Goal: Find contact information: Find contact information

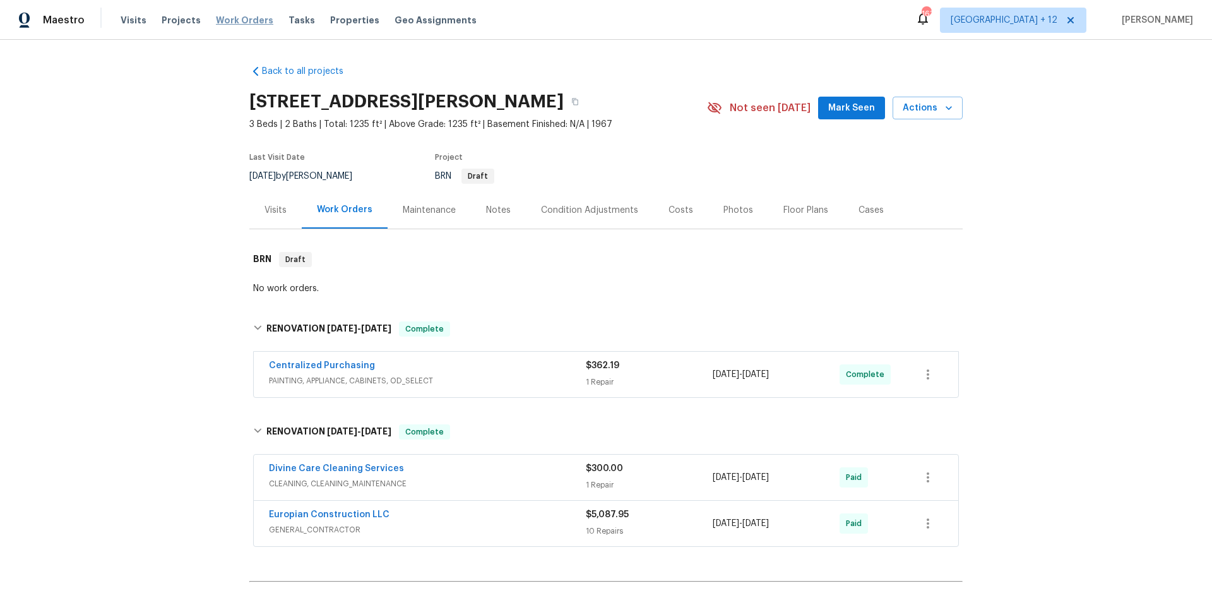
click at [220, 19] on span "Work Orders" at bounding box center [244, 20] width 57 height 13
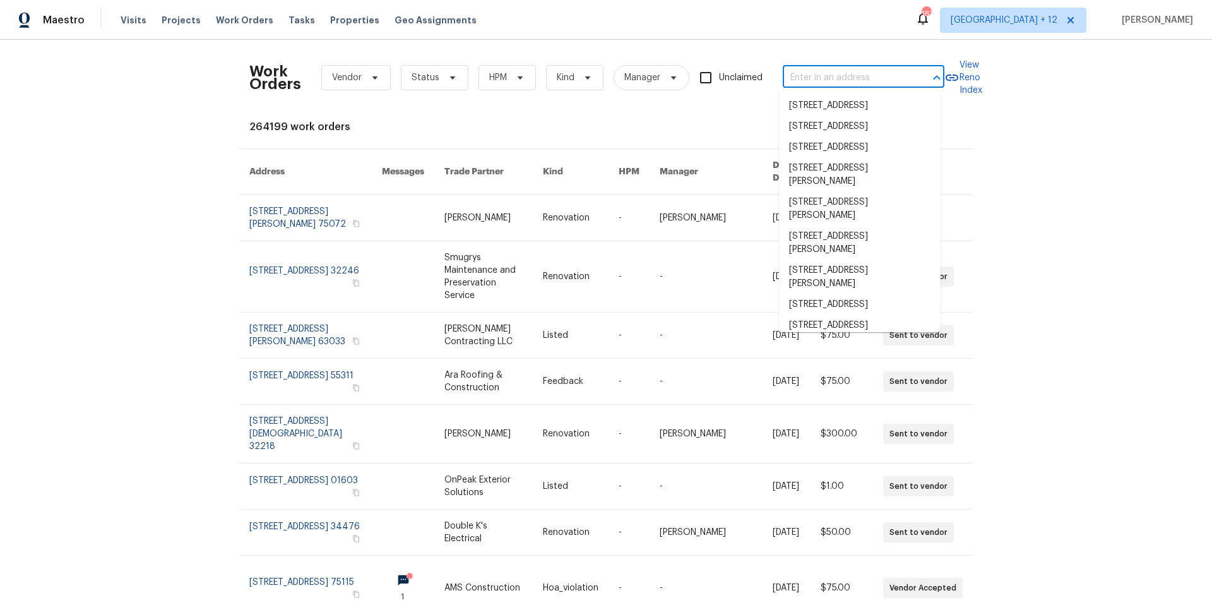
click at [891, 81] on input "text" at bounding box center [846, 78] width 126 height 20
paste input "[STREET_ADDRESS][PERSON_NAME]"
type input "[STREET_ADDRESS][PERSON_NAME]"
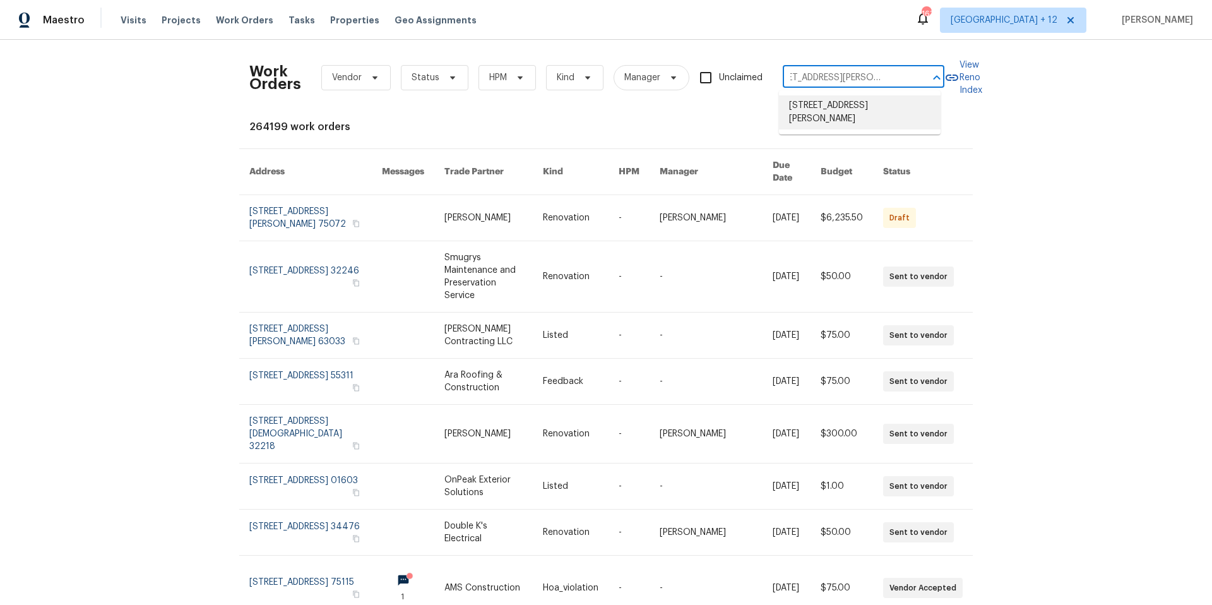
click at [884, 108] on li "[STREET_ADDRESS][PERSON_NAME]" at bounding box center [860, 112] width 162 height 34
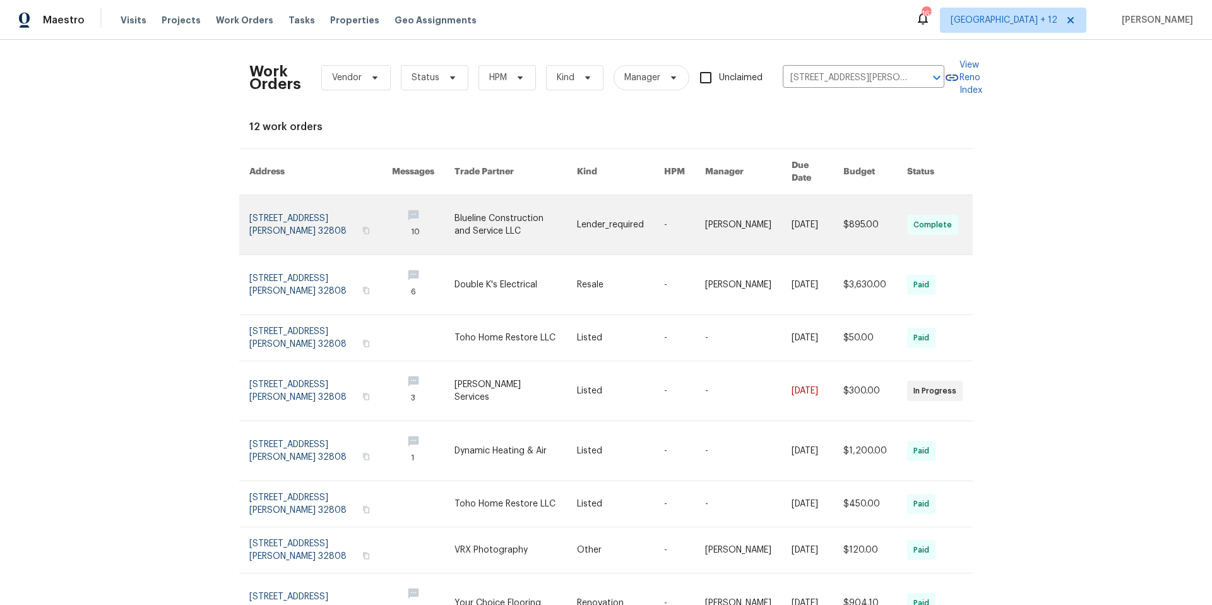
click at [261, 218] on link at bounding box center [320, 224] width 143 height 59
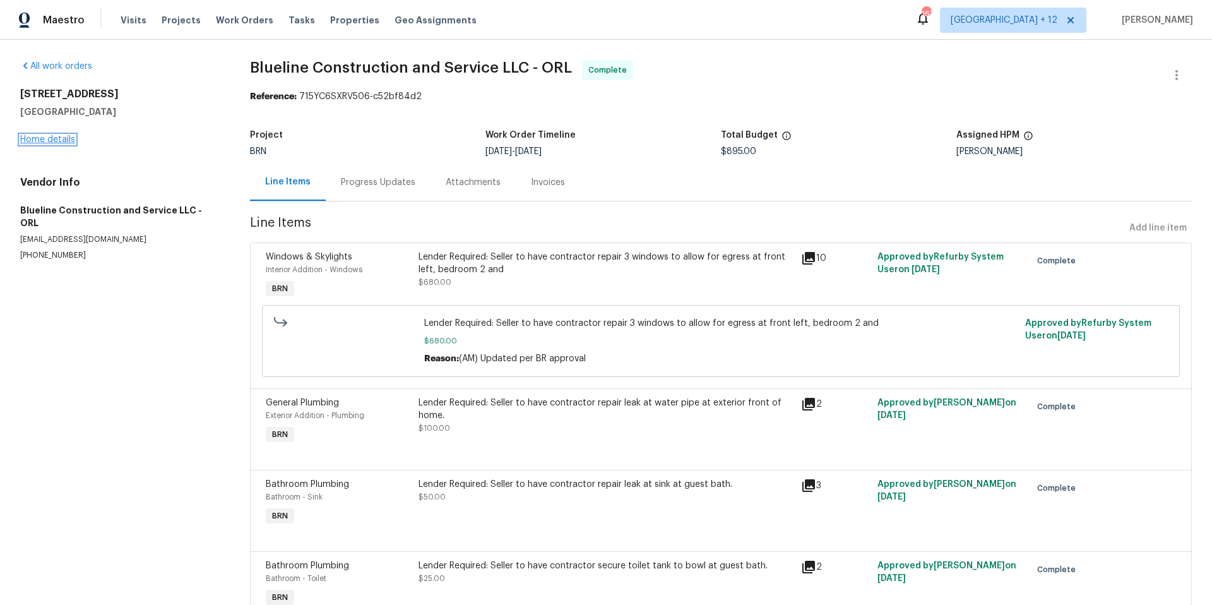
click at [66, 140] on link "Home details" at bounding box center [47, 139] width 55 height 9
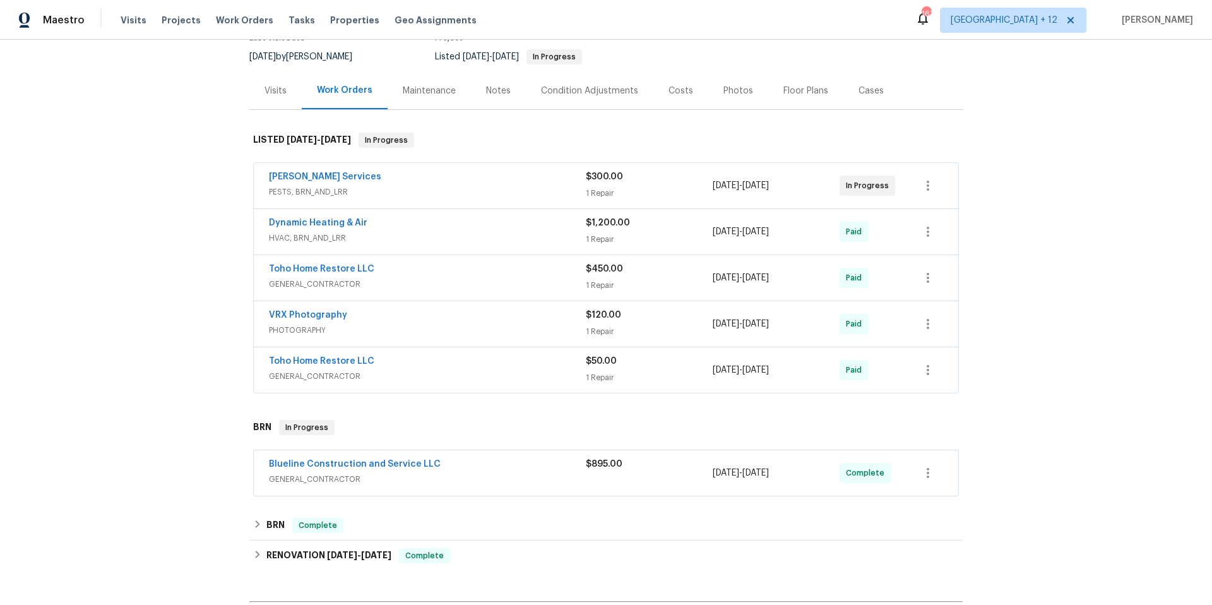
scroll to position [181, 0]
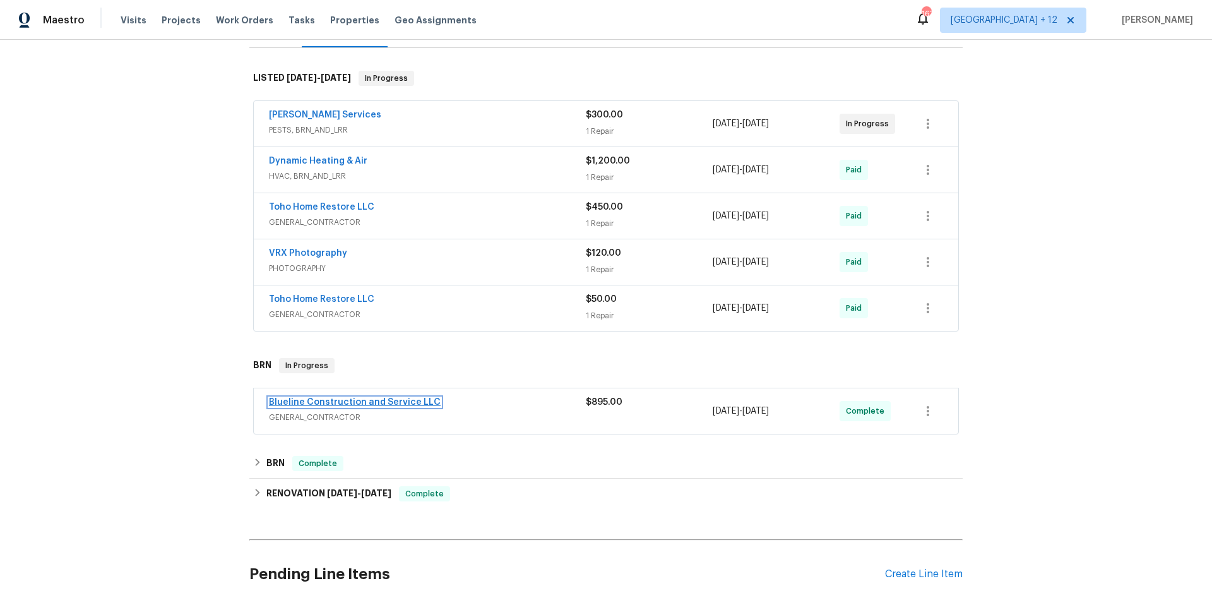
click at [404, 400] on link "Blueline Construction and Service LLC" at bounding box center [355, 402] width 172 height 9
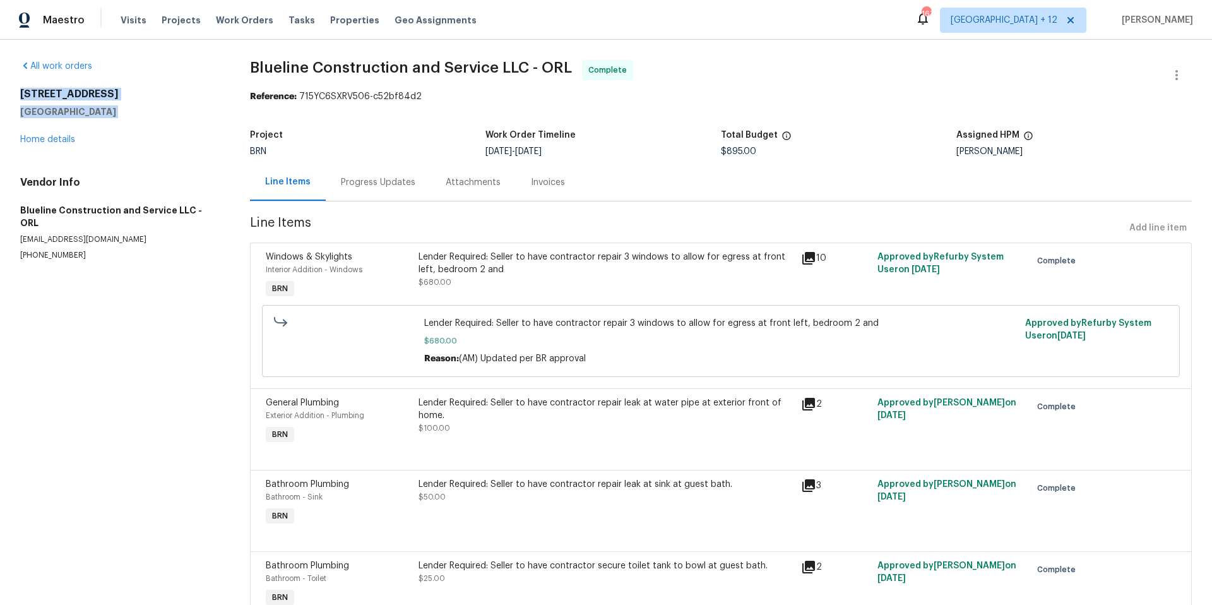
drag, startPoint x: 20, startPoint y: 93, endPoint x: 102, endPoint y: 118, distance: 86.3
click at [102, 118] on div "[STREET_ADDRESS][PERSON_NAME] Home details" at bounding box center [120, 117] width 200 height 58
copy div "[STREET_ADDRESS][PERSON_NAME]"
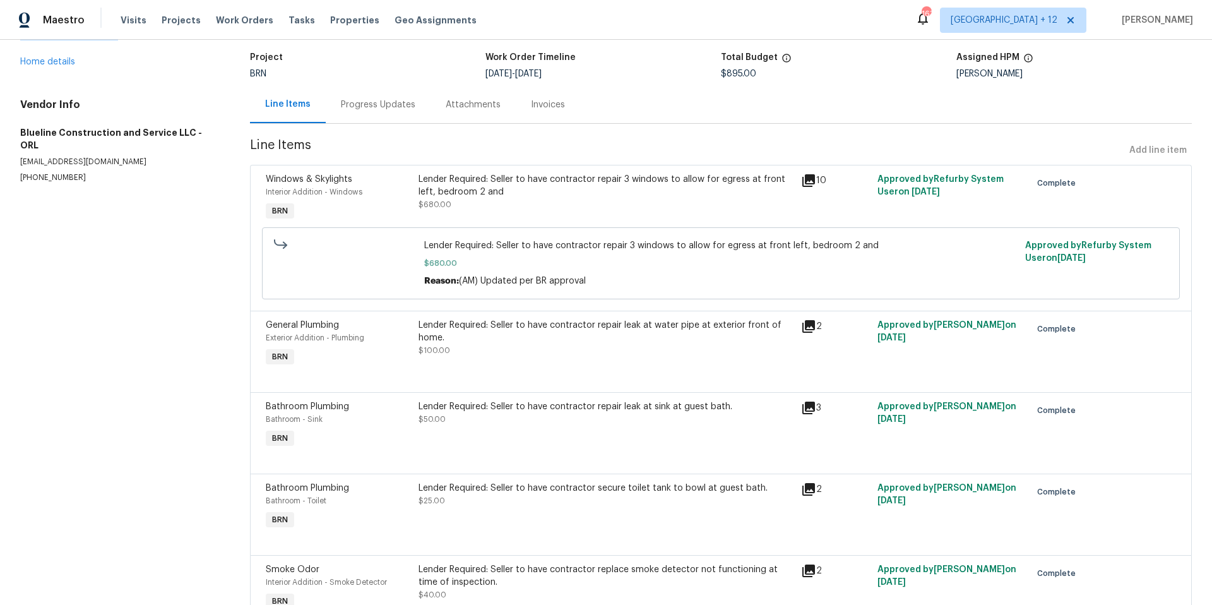
scroll to position [57, 0]
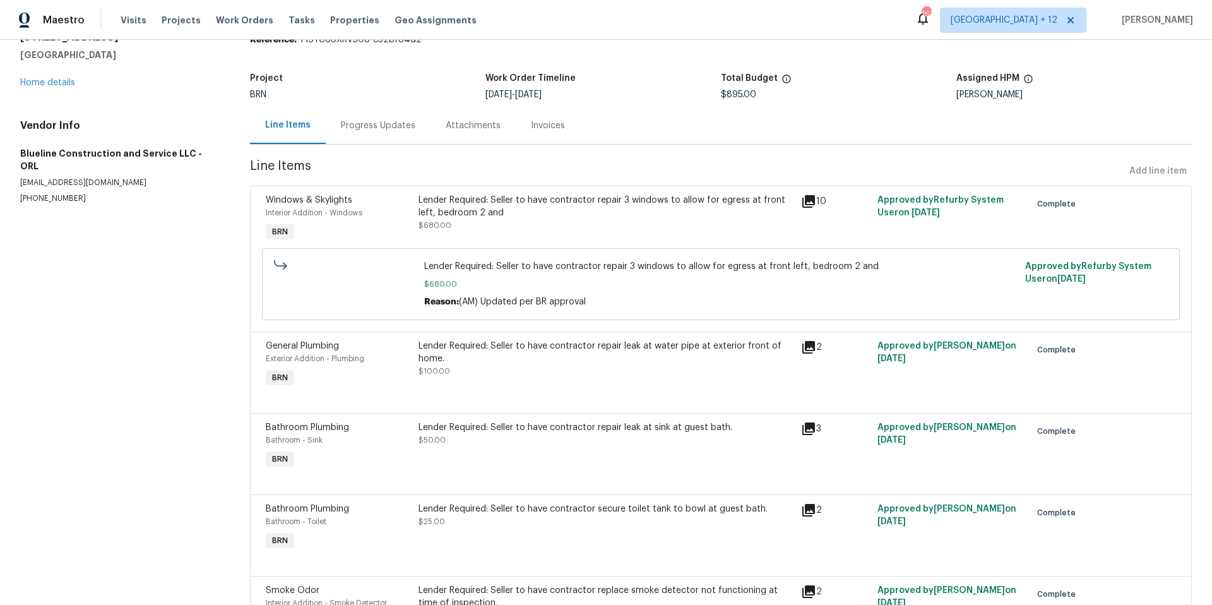
click at [354, 127] on div "Progress Updates" at bounding box center [378, 125] width 75 height 13
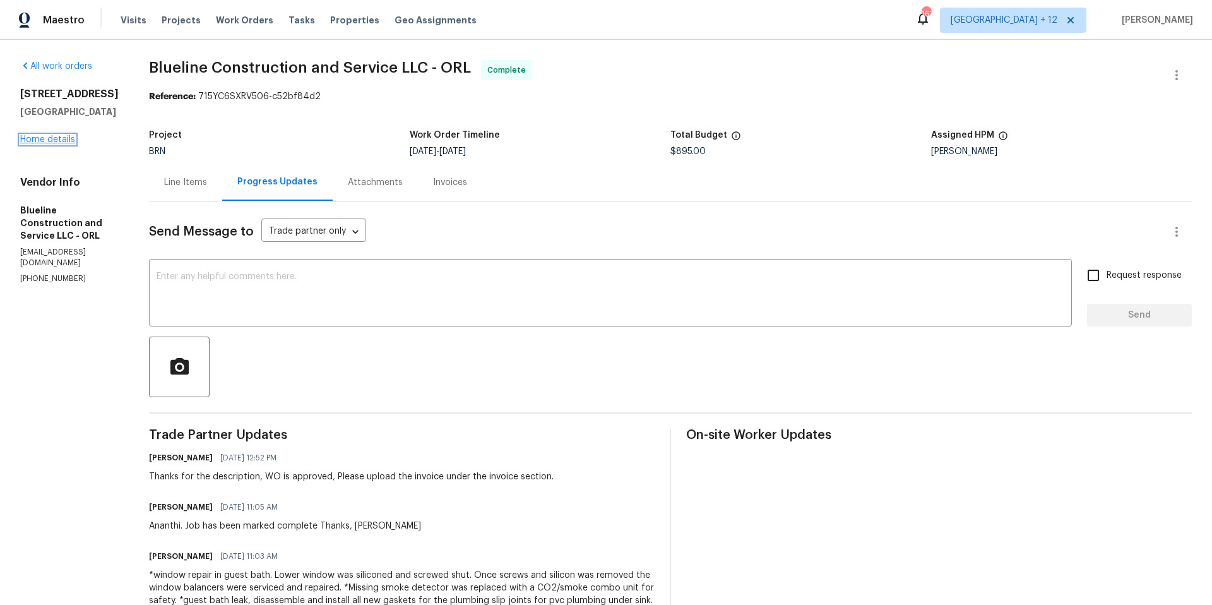
click at [71, 137] on link "Home details" at bounding box center [47, 139] width 55 height 9
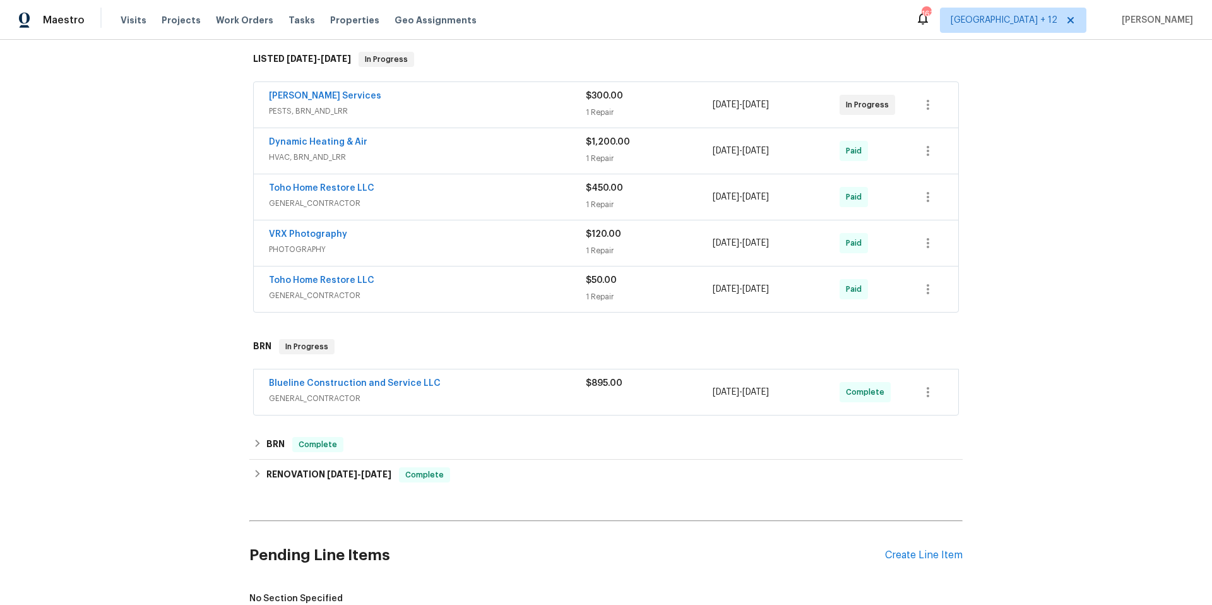
scroll to position [210, 0]
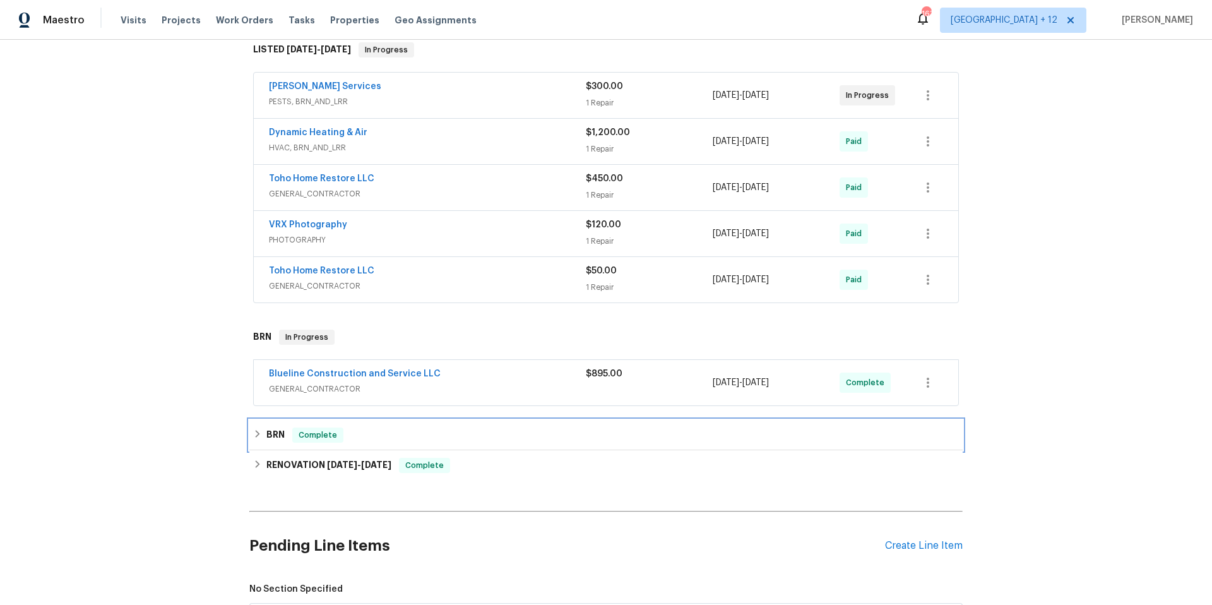
click at [254, 436] on icon at bounding box center [257, 433] width 9 height 9
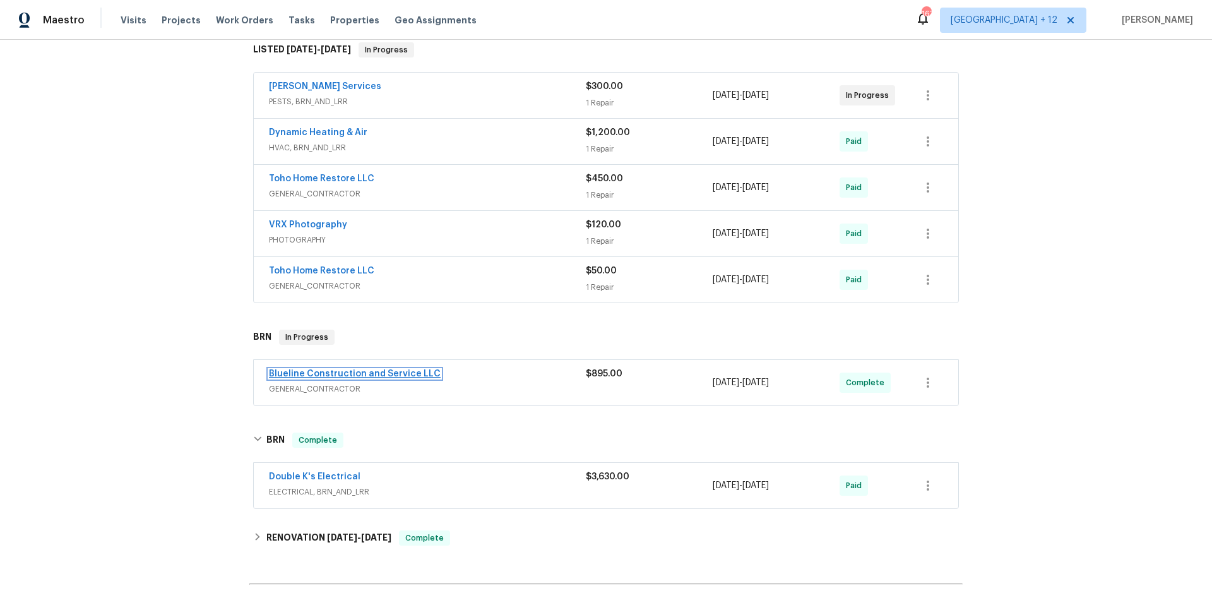
click at [402, 372] on link "Blueline Construction and Service LLC" at bounding box center [355, 373] width 172 height 9
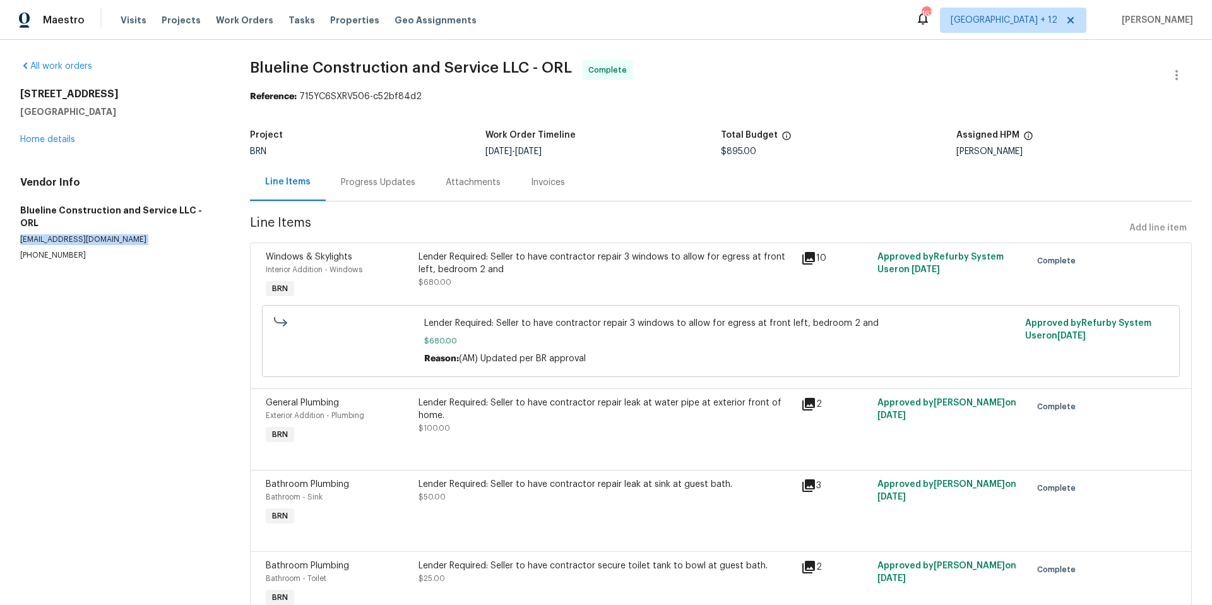
drag, startPoint x: 20, startPoint y: 225, endPoint x: 205, endPoint y: 233, distance: 185.8
click at [205, 233] on div "Vendor Info Blueline Construction and Service LLC - ORL [EMAIL_ADDRESS][DOMAIN_…" at bounding box center [120, 218] width 200 height 85
copy p "[EMAIL_ADDRESS][DOMAIN_NAME]"
drag, startPoint x: 18, startPoint y: 92, endPoint x: 119, endPoint y: 114, distance: 102.7
click at [119, 114] on div "All work orders [STREET_ADDRESS][PERSON_NAME] Home details Vendor Info Blueline…" at bounding box center [606, 395] width 1212 height 710
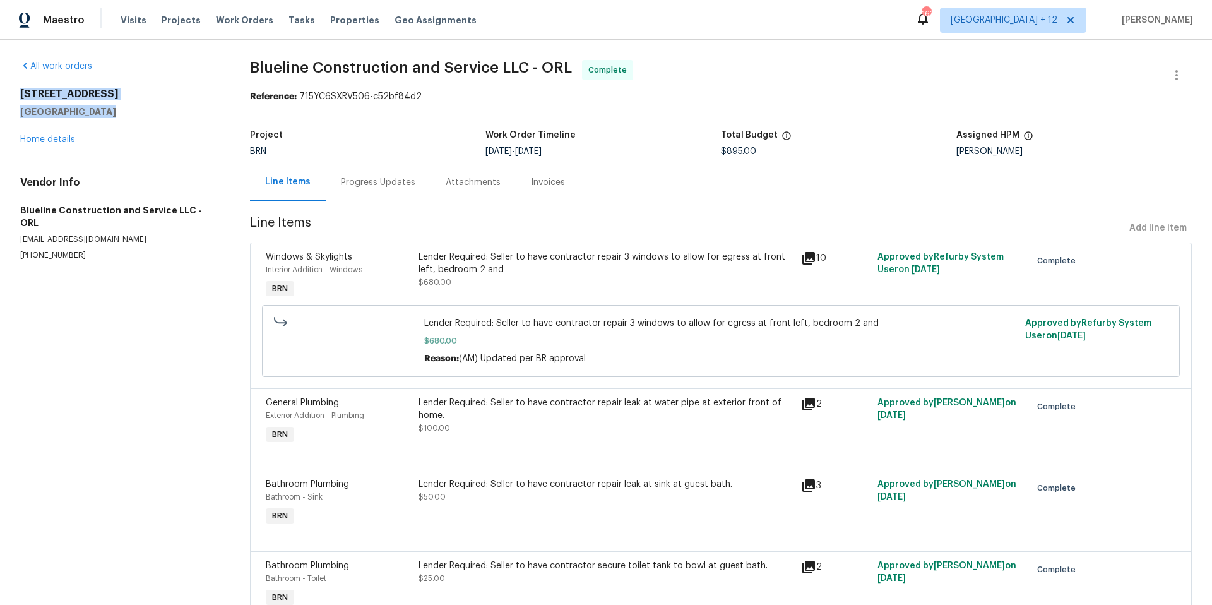
copy div "[STREET_ADDRESS][PERSON_NAME]"
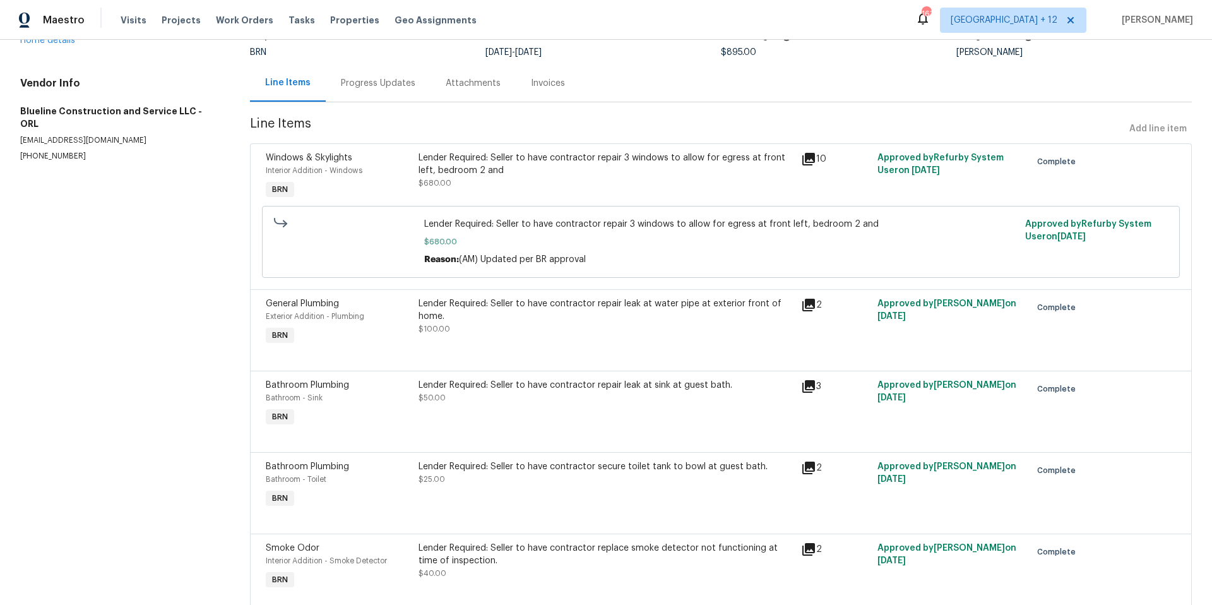
scroll to position [33, 0]
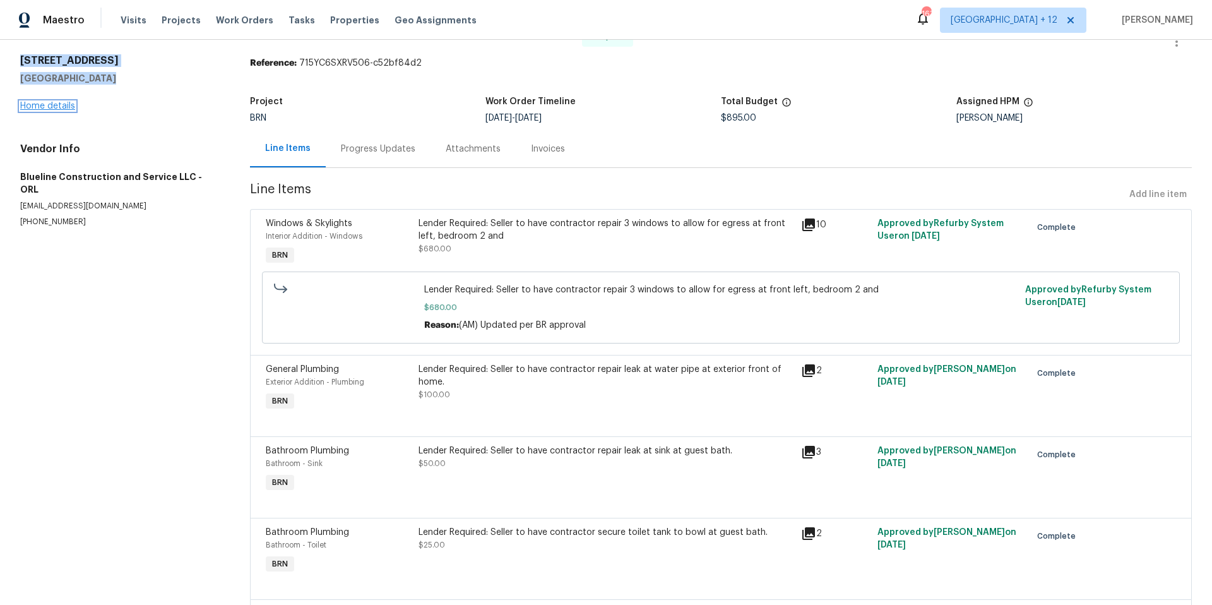
click at [49, 107] on link "Home details" at bounding box center [47, 106] width 55 height 9
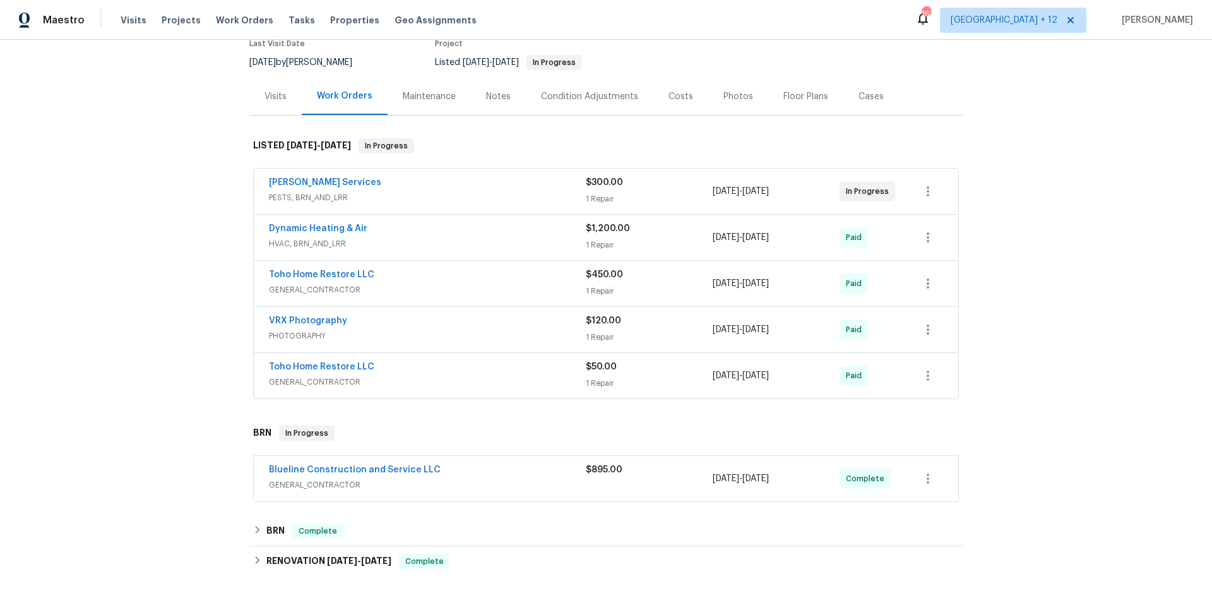
scroll to position [112, 0]
click at [474, 287] on span "GENERAL_CONTRACTOR" at bounding box center [427, 291] width 317 height 13
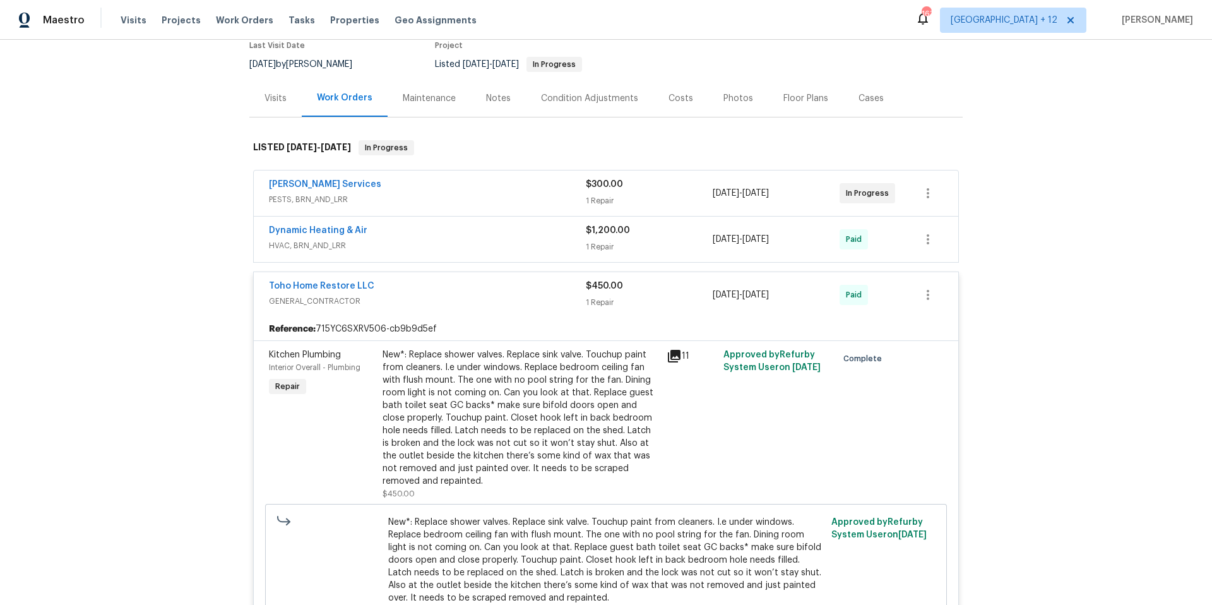
click at [484, 237] on div "Dynamic Heating & Air" at bounding box center [427, 231] width 317 height 15
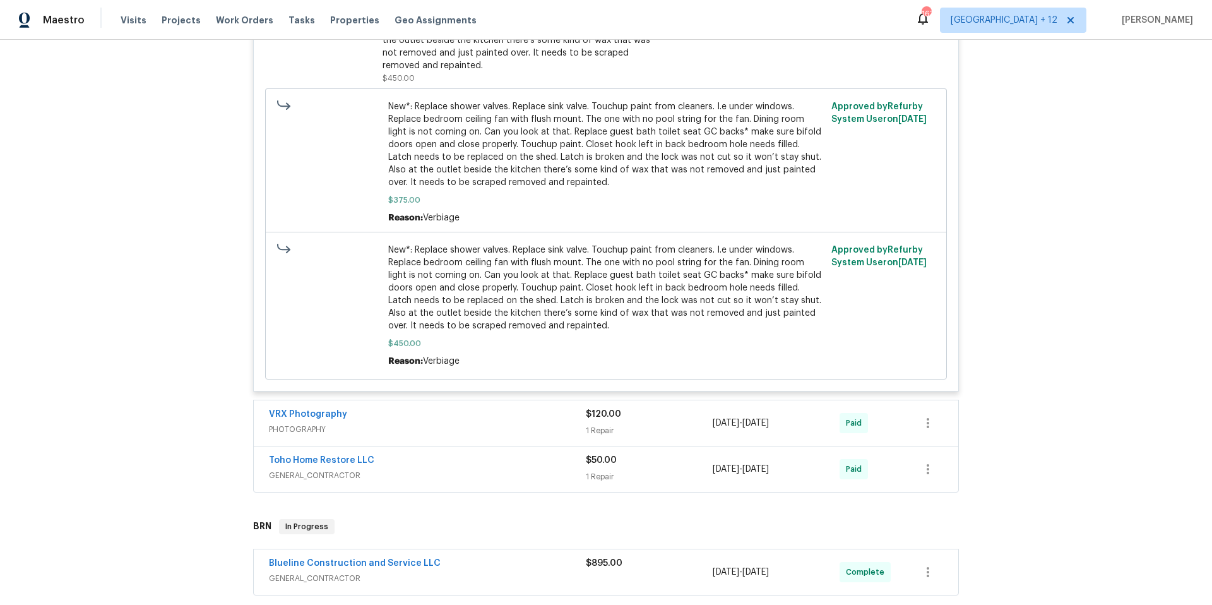
scroll to position [756, 0]
click at [499, 470] on span "GENERAL_CONTRACTOR" at bounding box center [427, 475] width 317 height 13
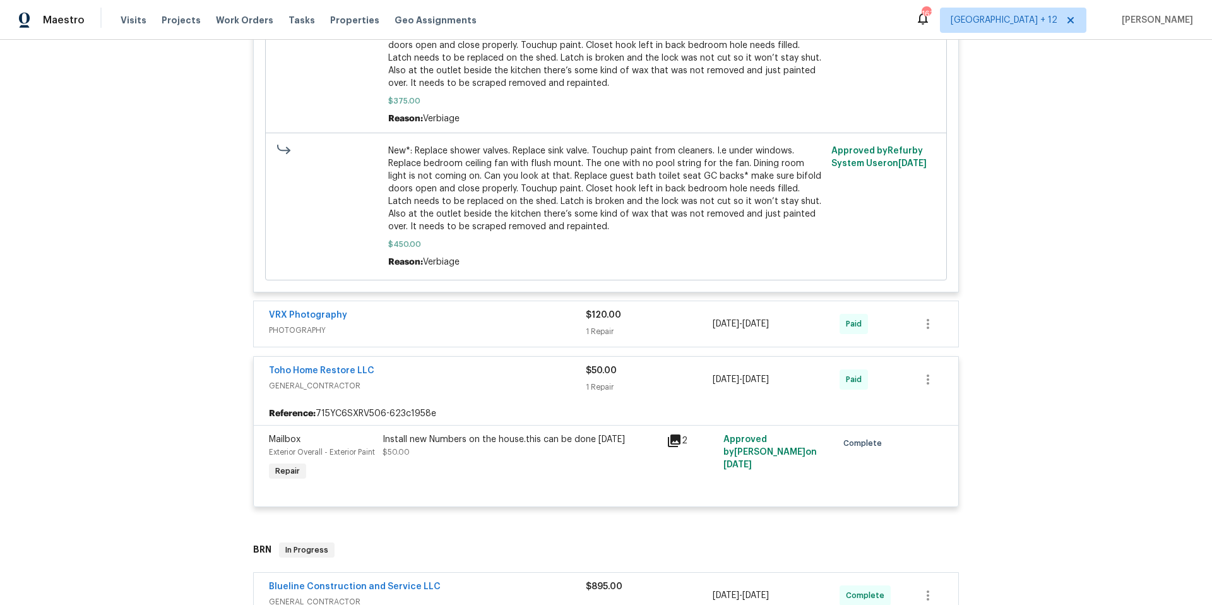
scroll to position [1089, 0]
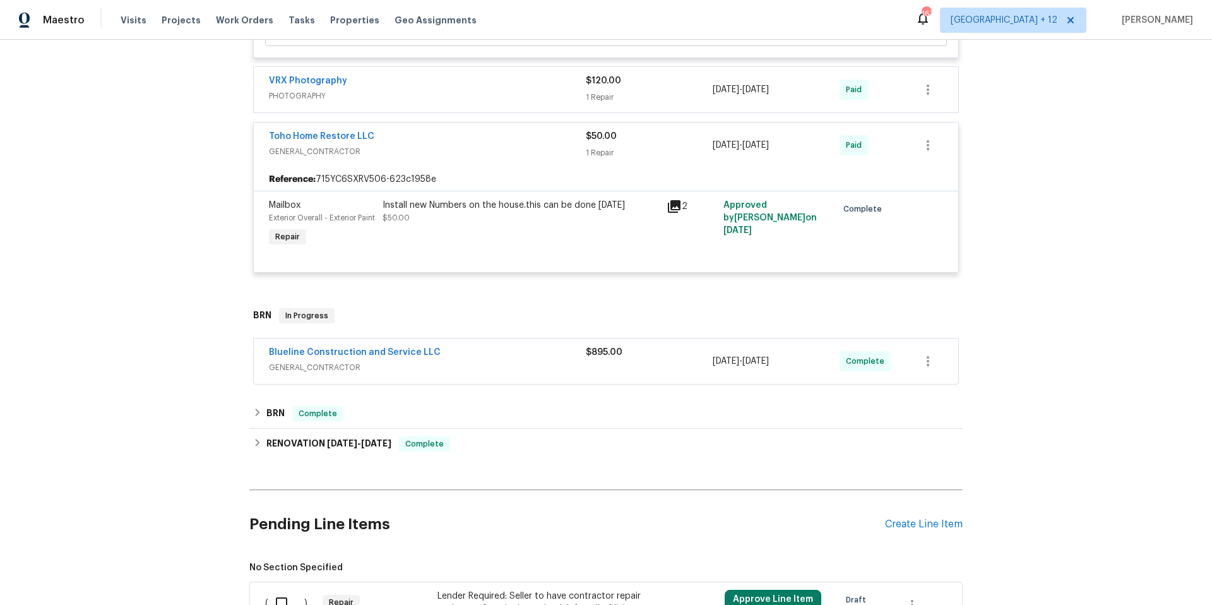
click at [520, 358] on div "Blueline Construction and Service LLC GENERAL_CONTRACTOR $895.00 [DATE] - [DATE…" at bounding box center [606, 360] width 705 height 45
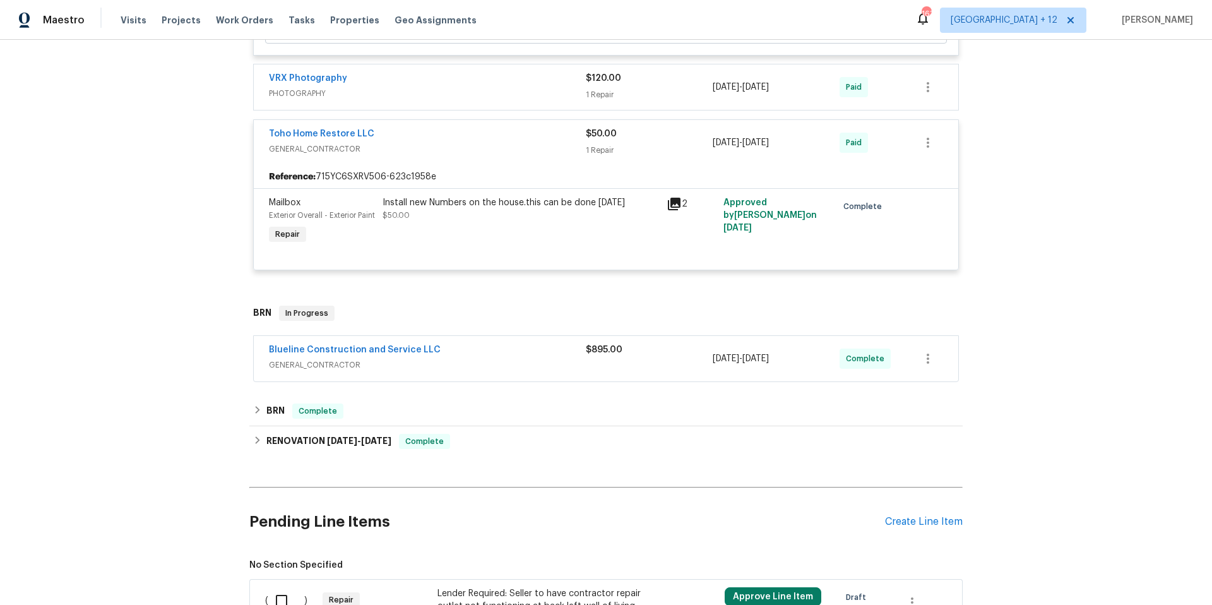
click at [573, 371] on span "GENERAL_CONTRACTOR" at bounding box center [427, 365] width 317 height 13
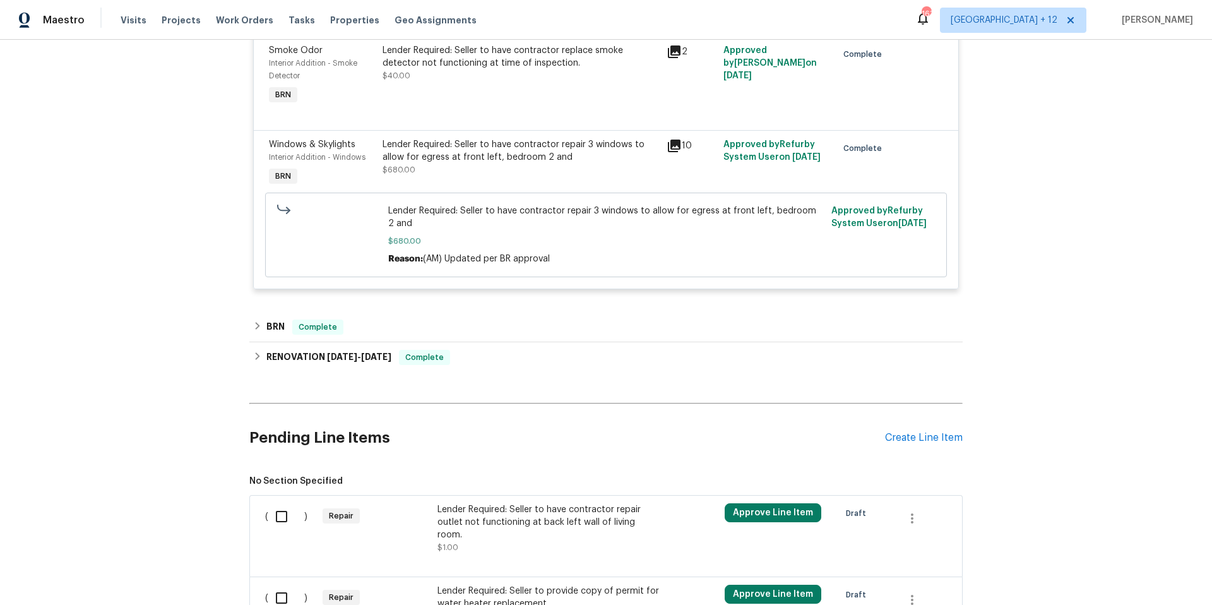
scroll to position [1880, 0]
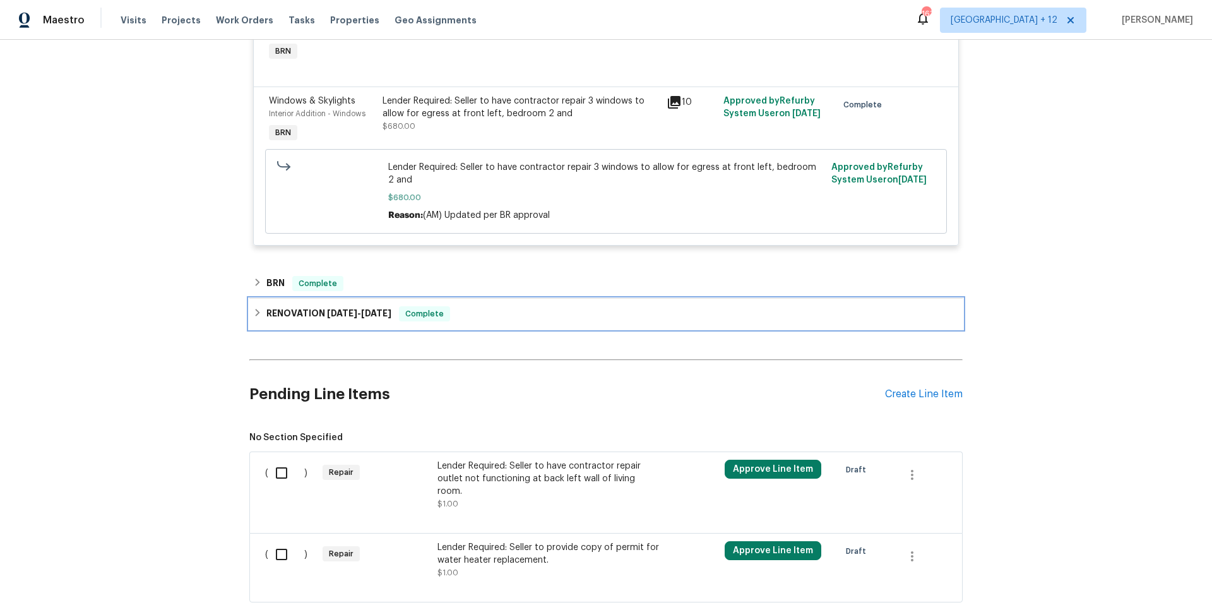
click at [256, 316] on icon at bounding box center [258, 313] width 4 height 8
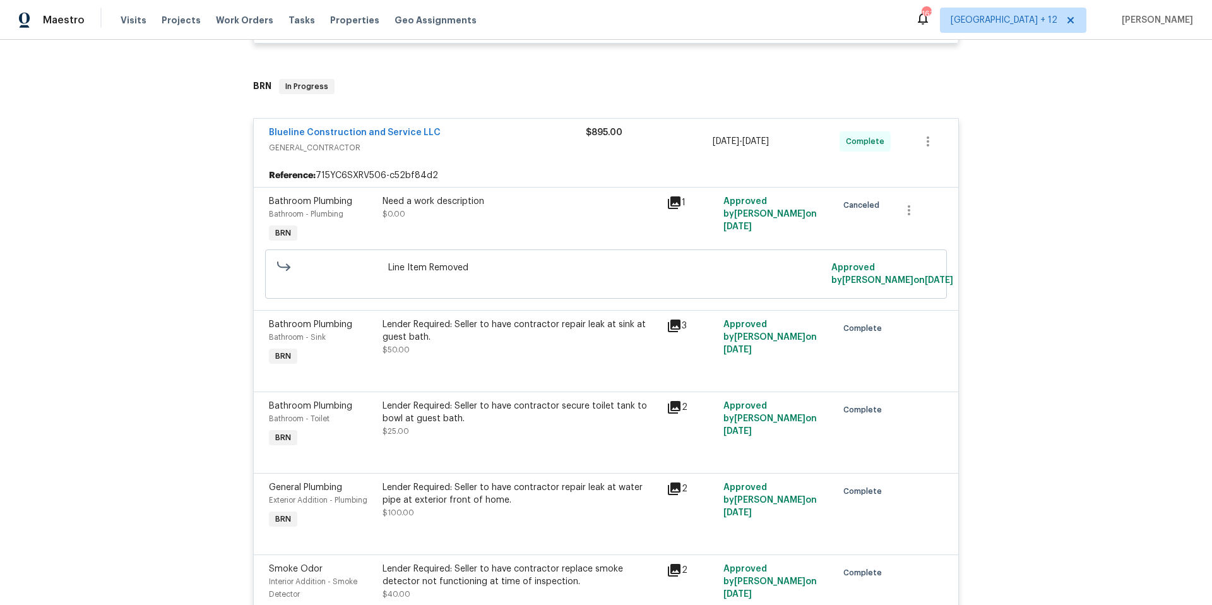
scroll to position [1296, 0]
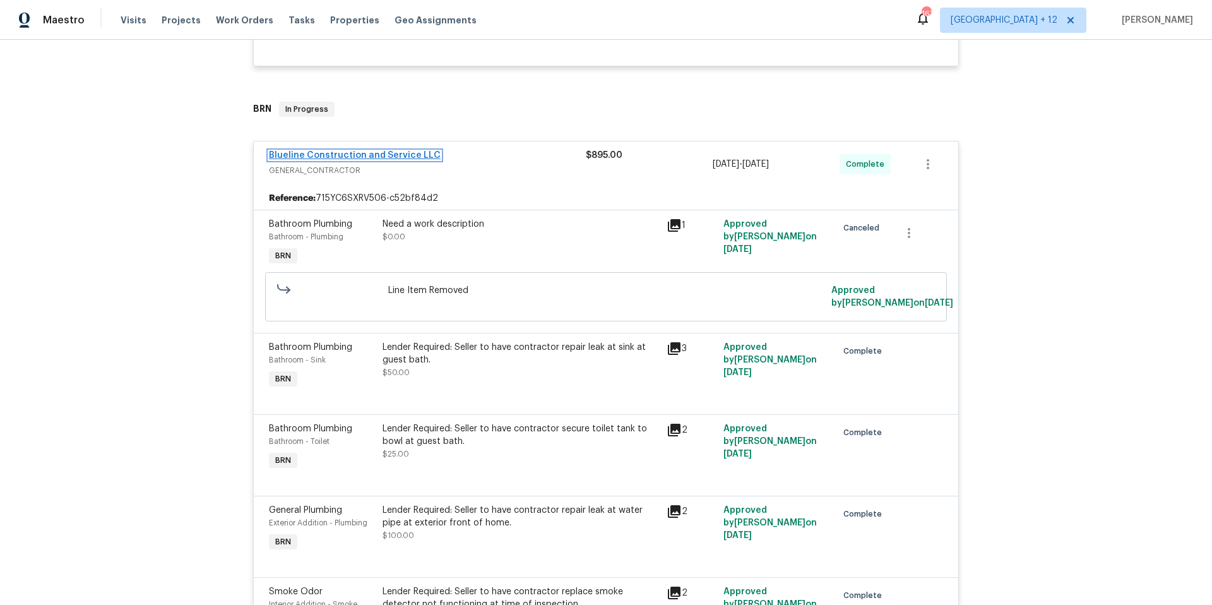
click at [386, 160] on link "Blueline Construction and Service LLC" at bounding box center [355, 155] width 172 height 9
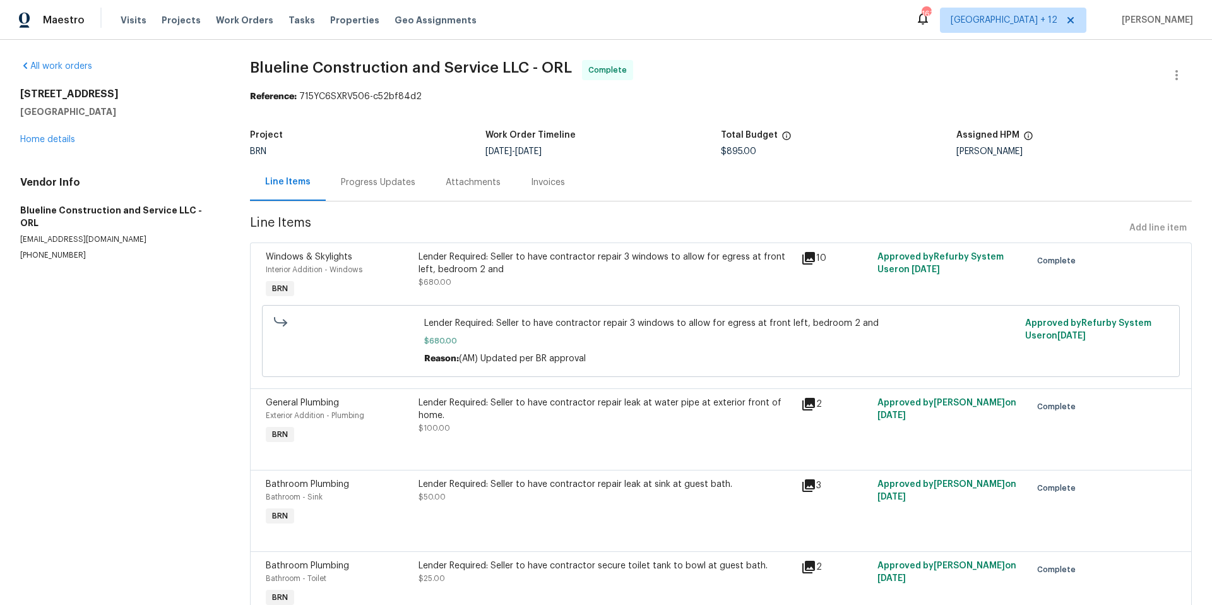
click at [395, 182] on div "Progress Updates" at bounding box center [378, 182] width 75 height 13
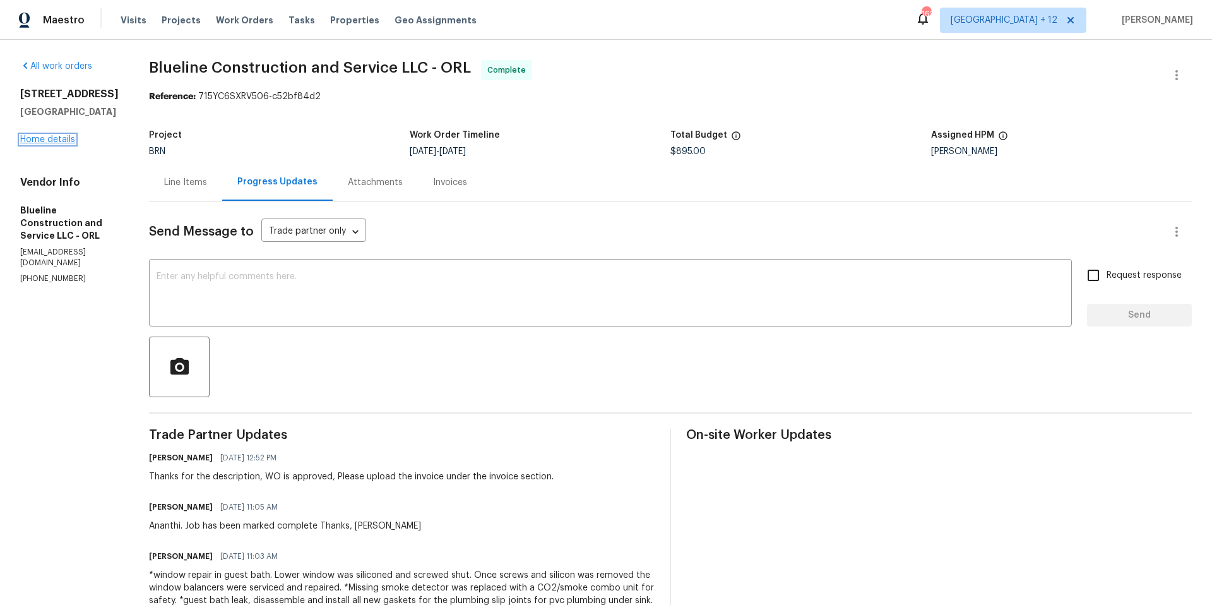
click at [47, 140] on link "Home details" at bounding box center [47, 139] width 55 height 9
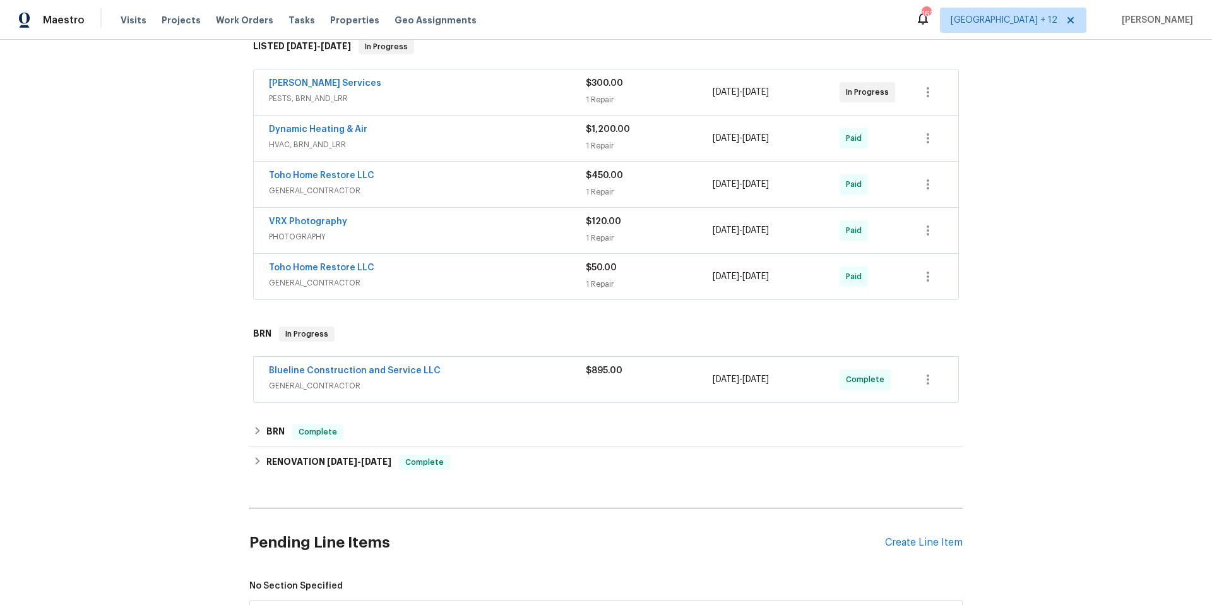
scroll to position [216, 0]
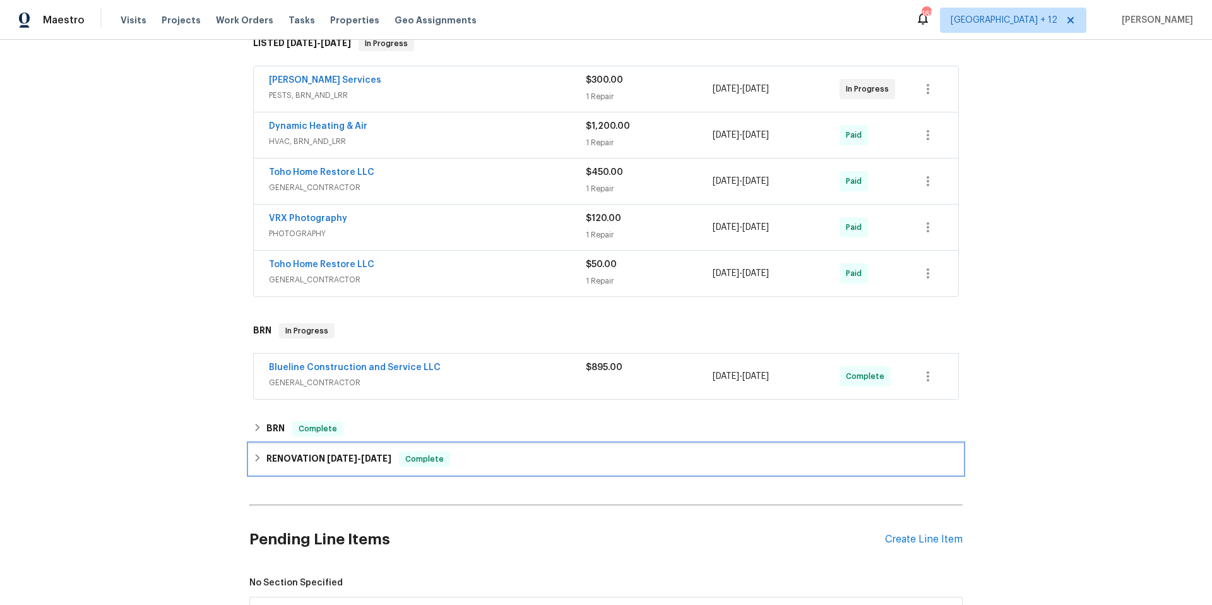
click at [253, 462] on icon at bounding box center [257, 457] width 9 height 9
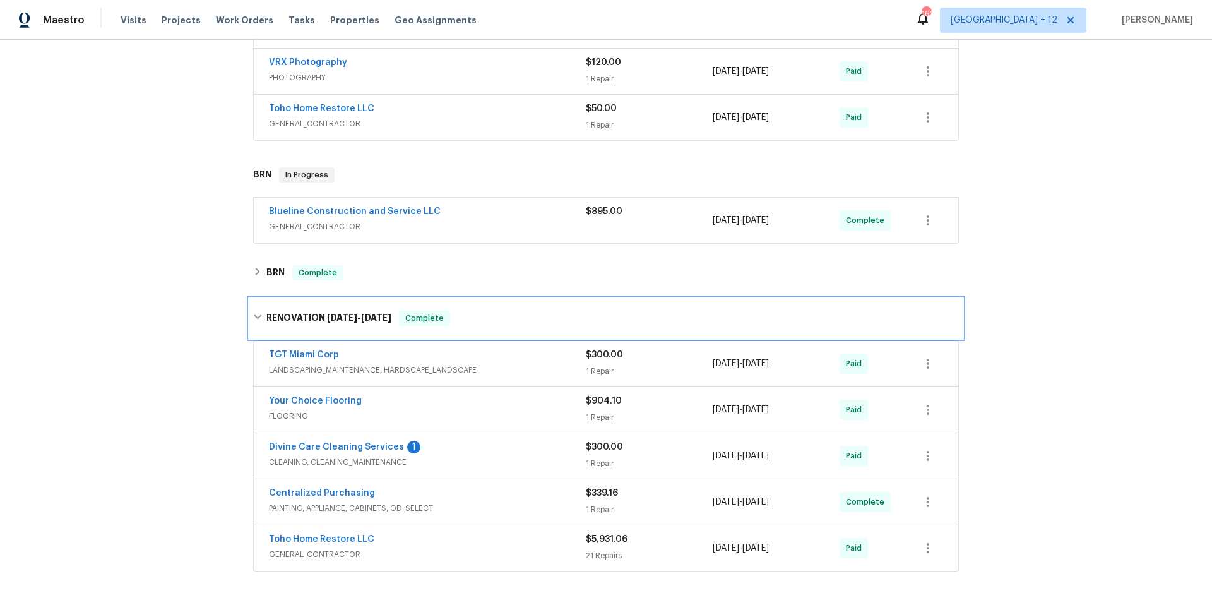
scroll to position [428, 0]
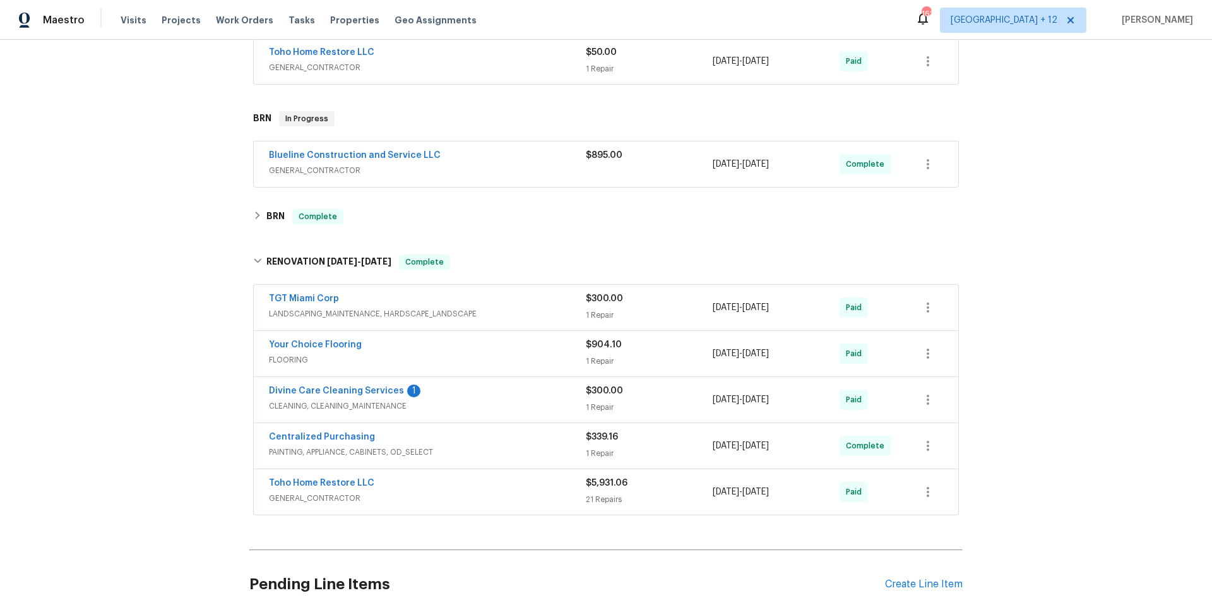
click at [439, 482] on div "Toho Home Restore LLC" at bounding box center [427, 484] width 317 height 15
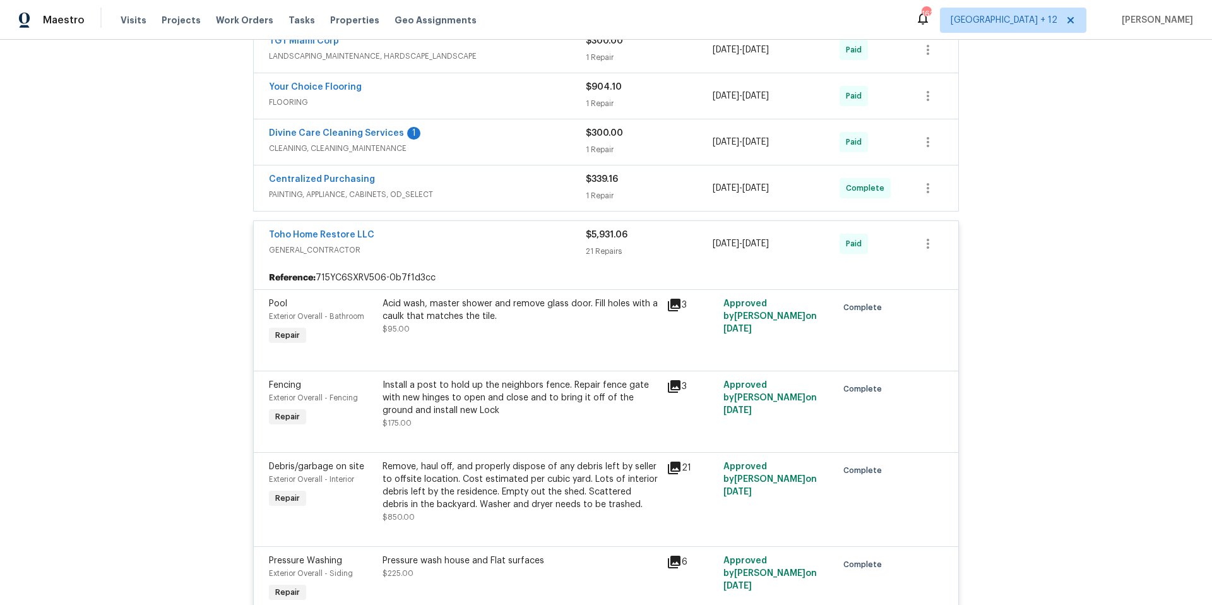
scroll to position [683, 0]
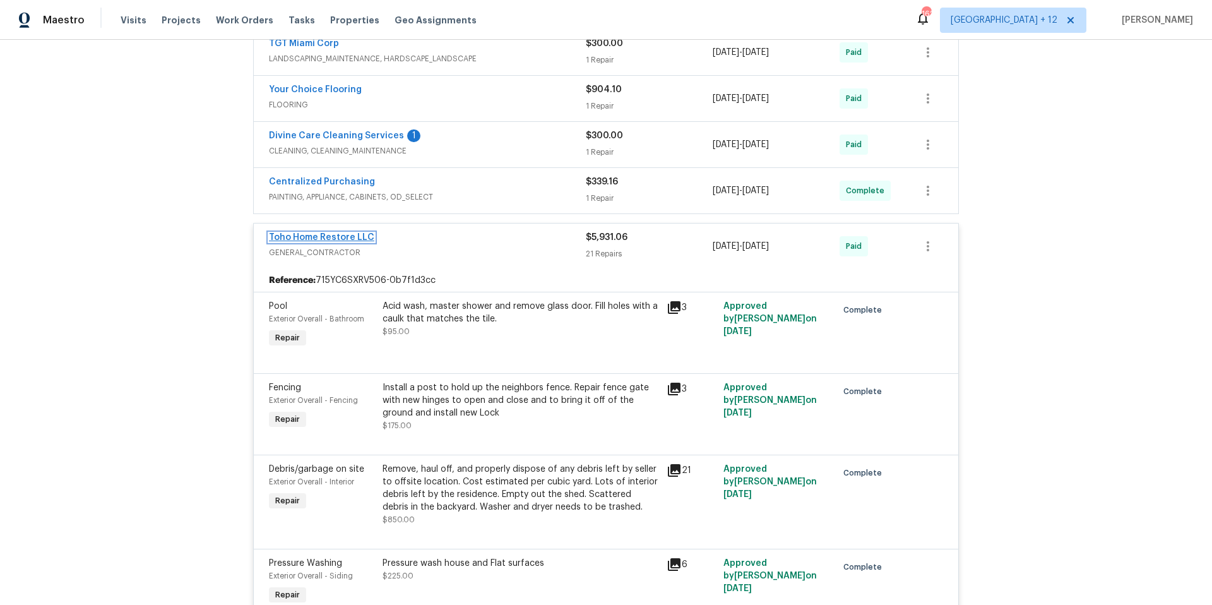
click at [352, 239] on link "Toho Home Restore LLC" at bounding box center [321, 237] width 105 height 9
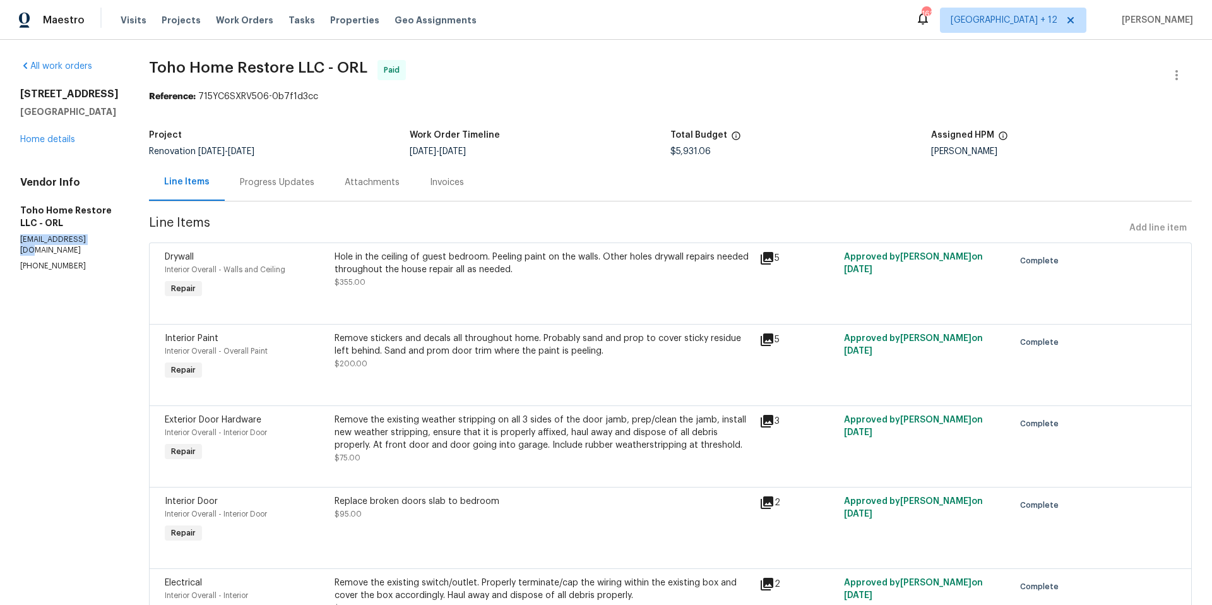
drag, startPoint x: 20, startPoint y: 264, endPoint x: 100, endPoint y: 265, distance: 80.8
copy p "[EMAIL_ADDRESS][DOMAIN_NAME]"
drag, startPoint x: 20, startPoint y: 92, endPoint x: 69, endPoint y: 137, distance: 67.5
click at [69, 118] on div "[STREET_ADDRESS][PERSON_NAME]" at bounding box center [69, 103] width 99 height 30
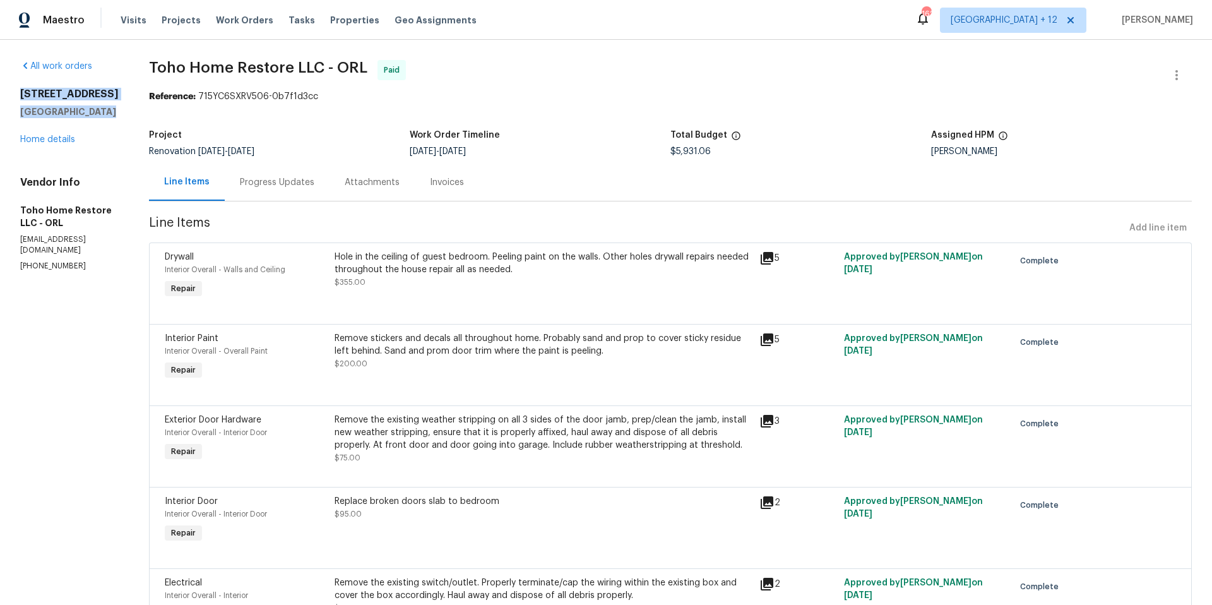
copy div "[STREET_ADDRESS][PERSON_NAME]"
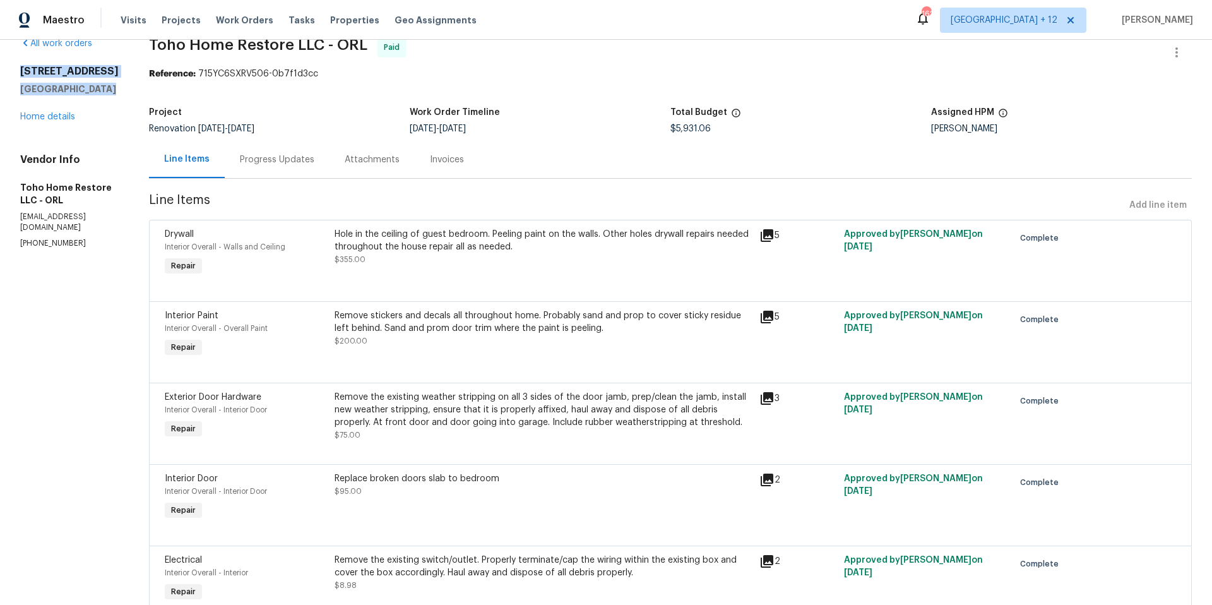
scroll to position [20, 0]
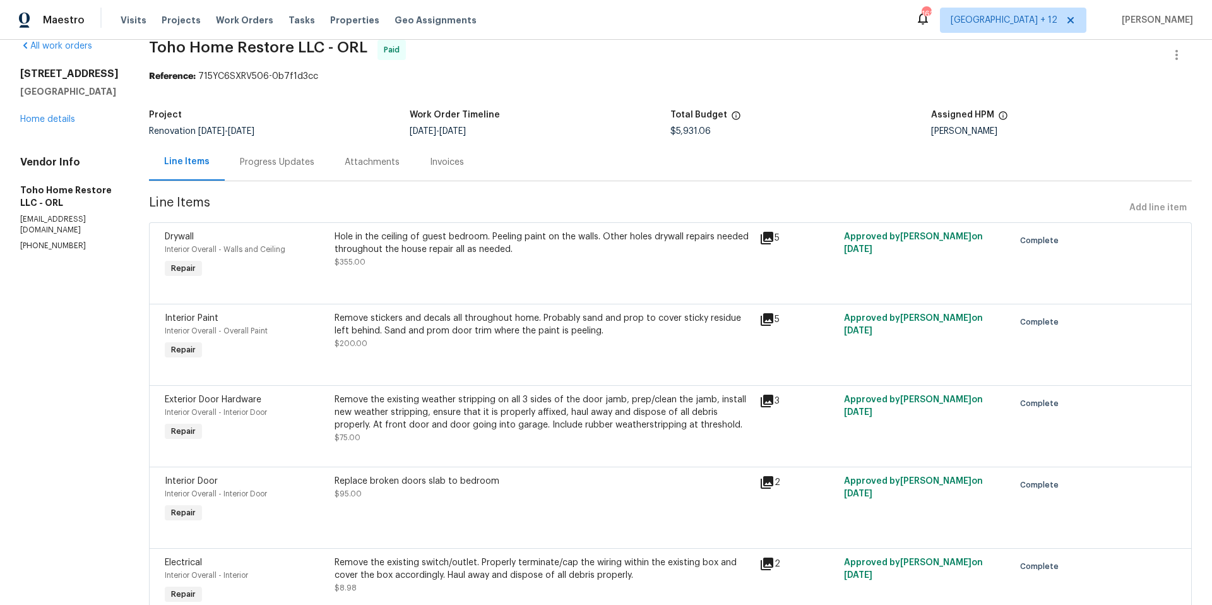
click at [260, 164] on div "Progress Updates" at bounding box center [277, 162] width 75 height 13
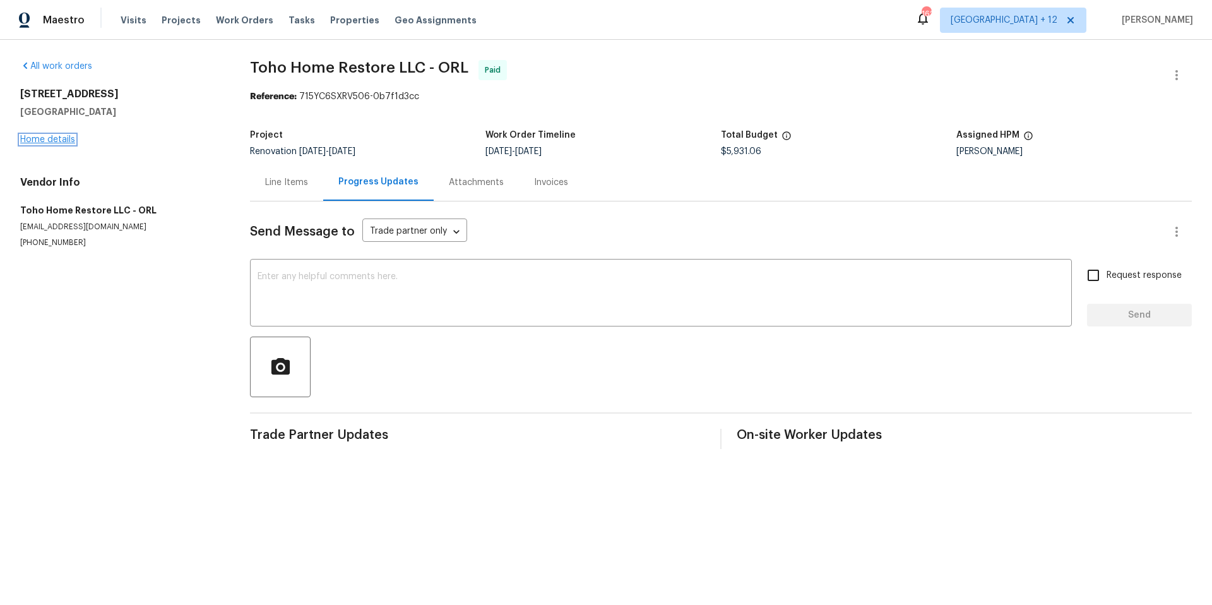
click at [40, 137] on link "Home details" at bounding box center [47, 139] width 55 height 9
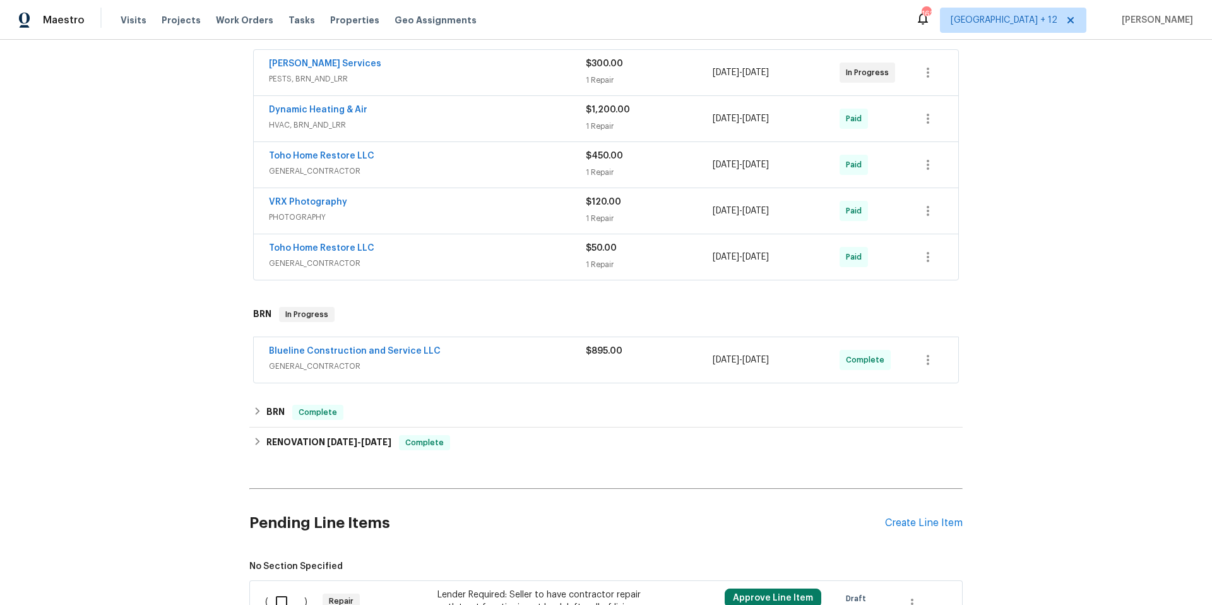
scroll to position [246, 0]
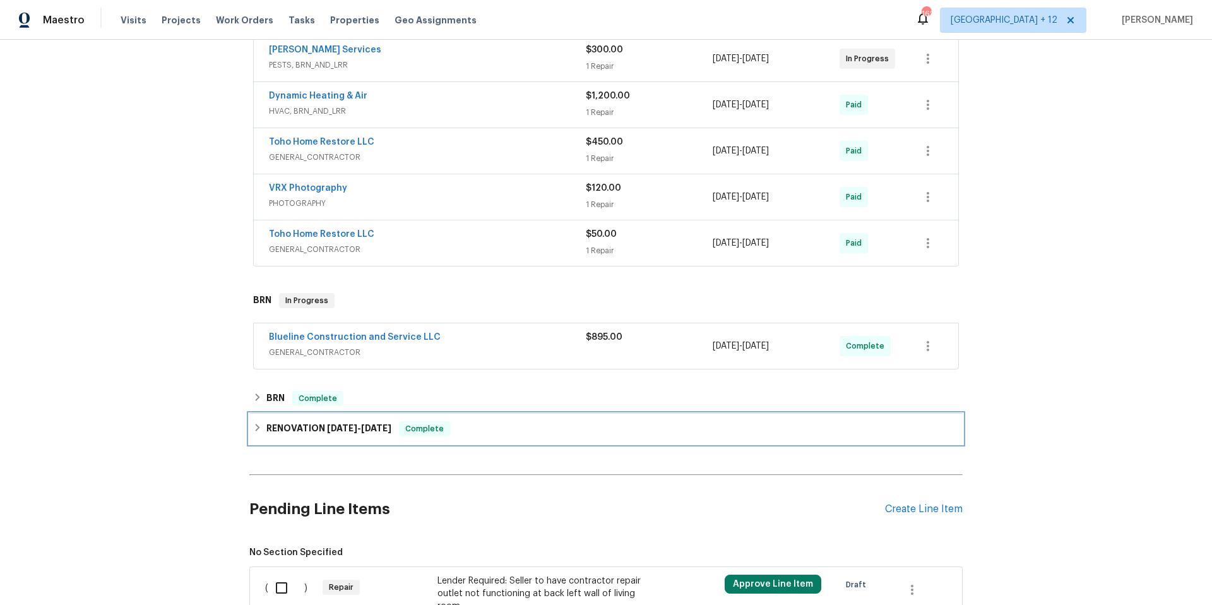
click at [320, 424] on h6 "RENOVATION [DATE] - [DATE]" at bounding box center [328, 428] width 125 height 15
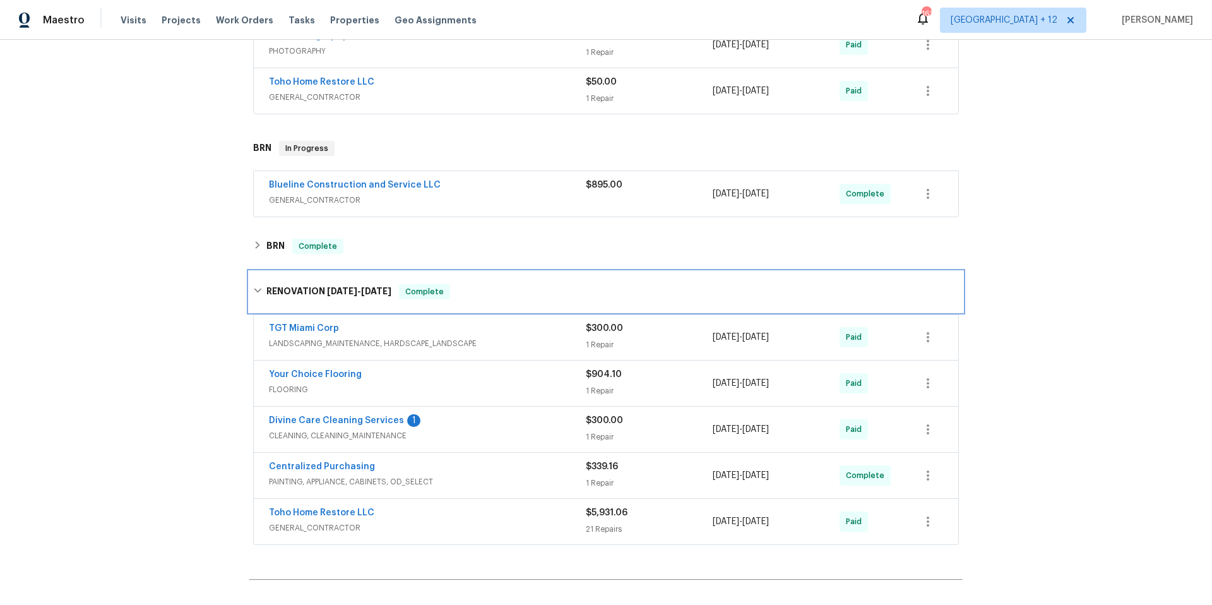
scroll to position [395, 0]
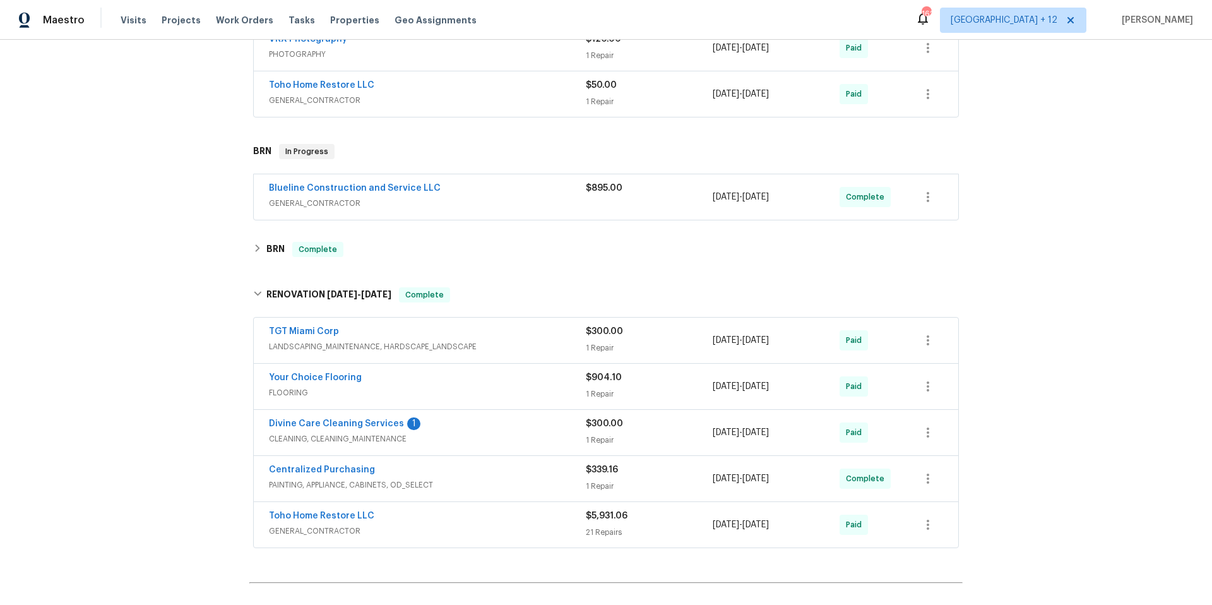
click at [452, 202] on span "GENERAL_CONTRACTOR" at bounding box center [427, 203] width 317 height 13
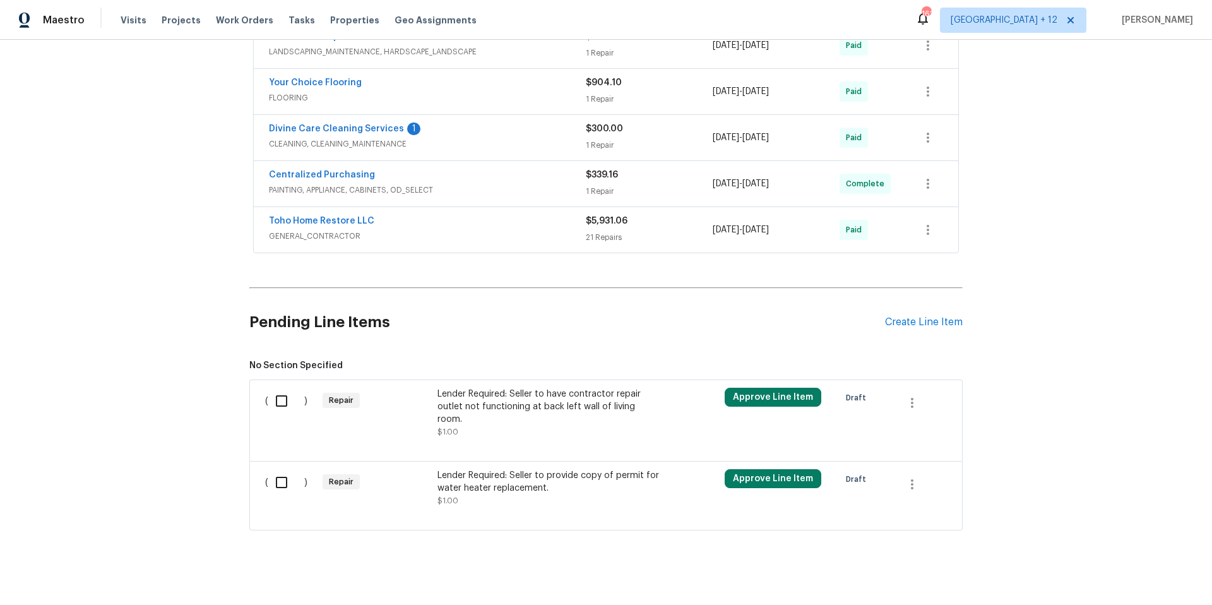
scroll to position [1357, 0]
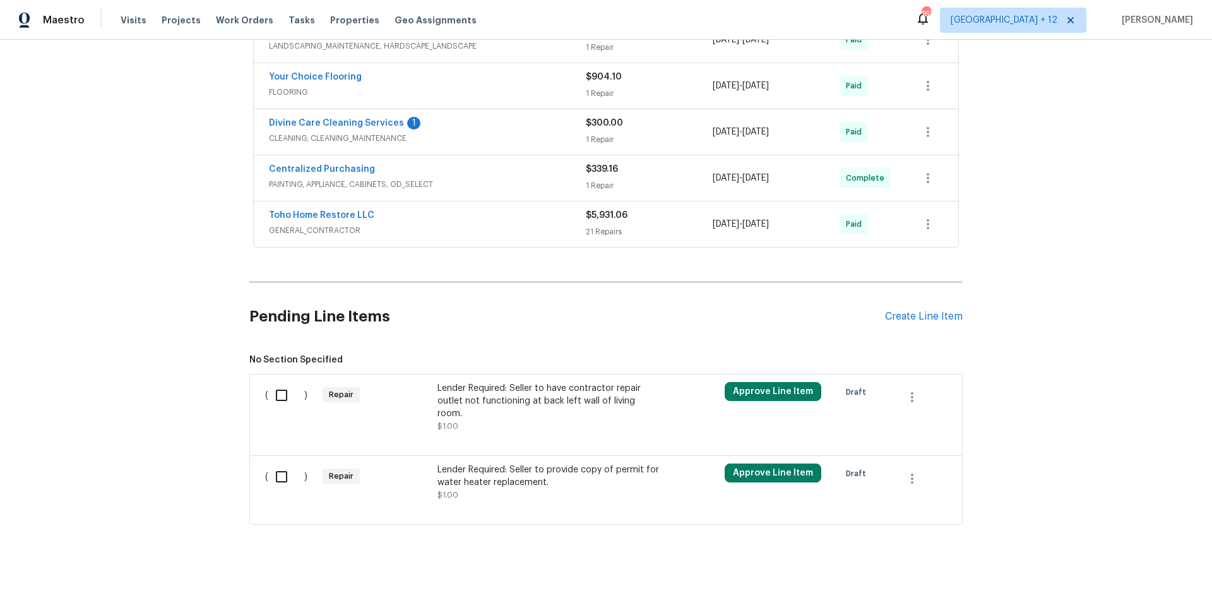
click at [446, 233] on span "GENERAL_CONTRACTOR" at bounding box center [427, 230] width 317 height 13
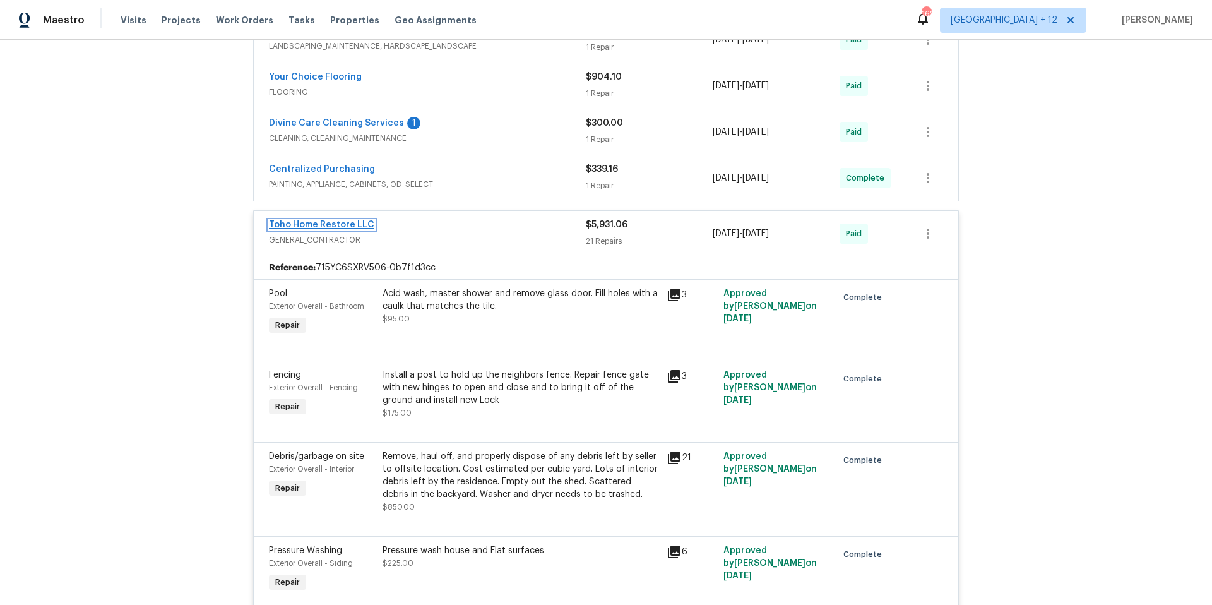
click at [334, 220] on link "Toho Home Restore LLC" at bounding box center [321, 224] width 105 height 9
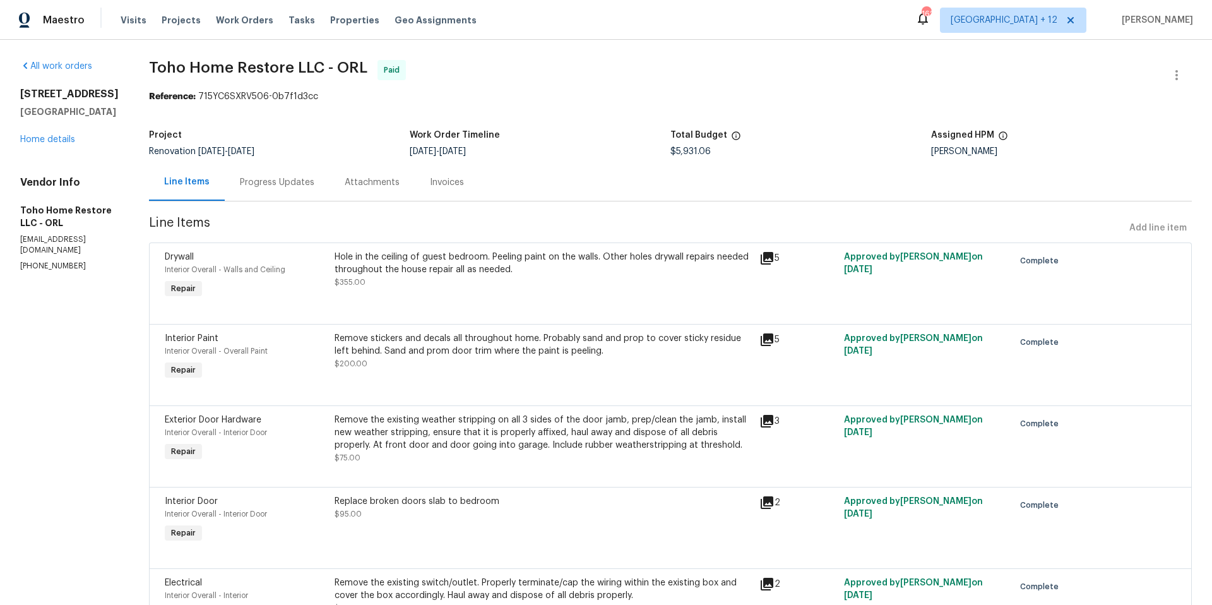
click at [20, 91] on h2 "[STREET_ADDRESS]" at bounding box center [69, 94] width 99 height 13
drag, startPoint x: 20, startPoint y: 91, endPoint x: 93, endPoint y: 138, distance: 86.9
click at [93, 118] on div "[STREET_ADDRESS][PERSON_NAME]" at bounding box center [69, 103] width 99 height 30
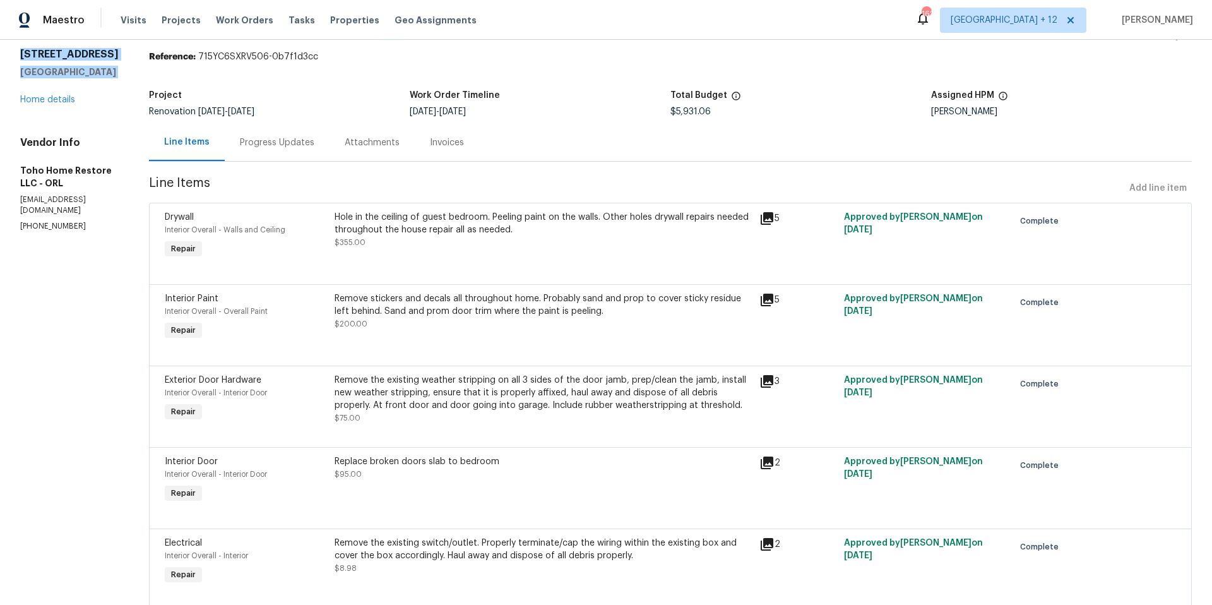
scroll to position [3, 0]
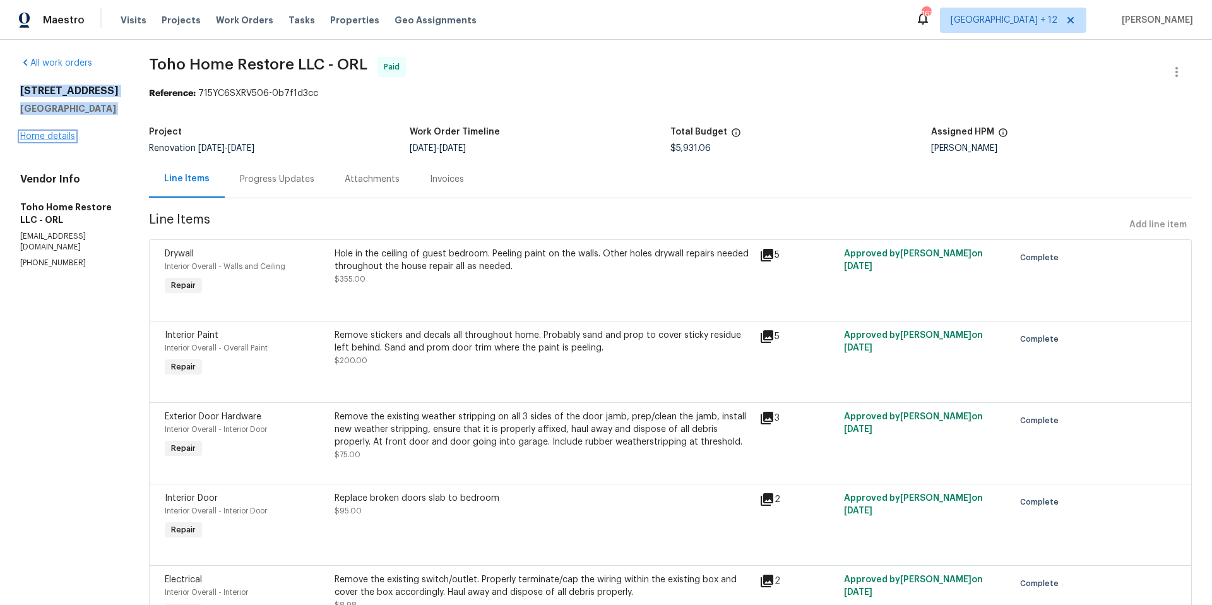
click at [63, 141] on link "Home details" at bounding box center [47, 136] width 55 height 9
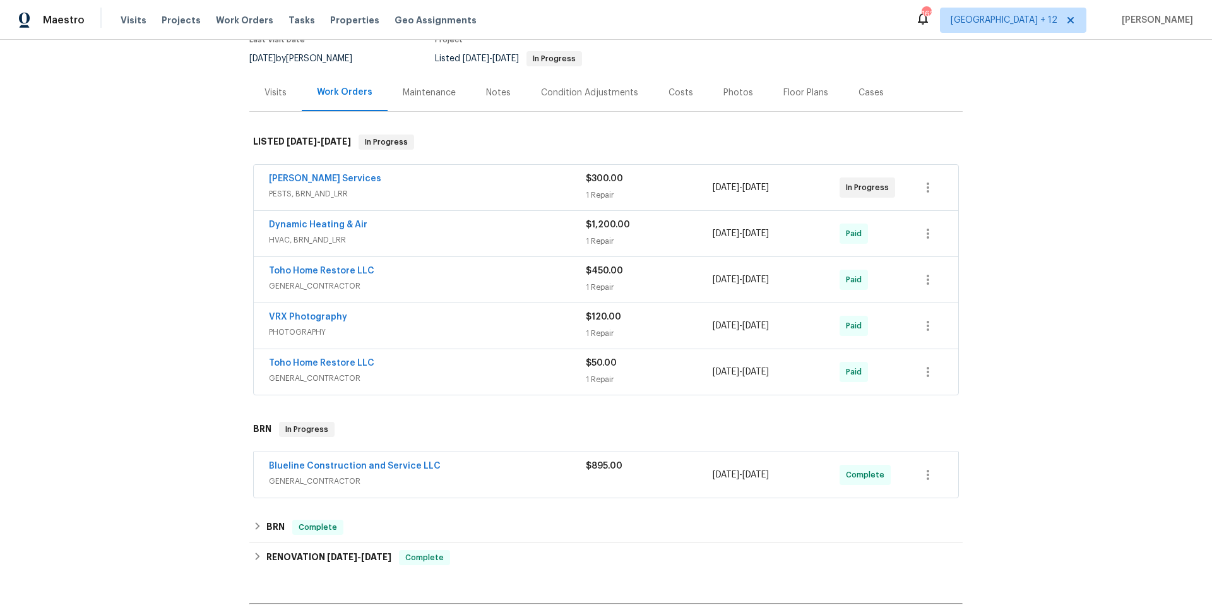
scroll to position [441, 0]
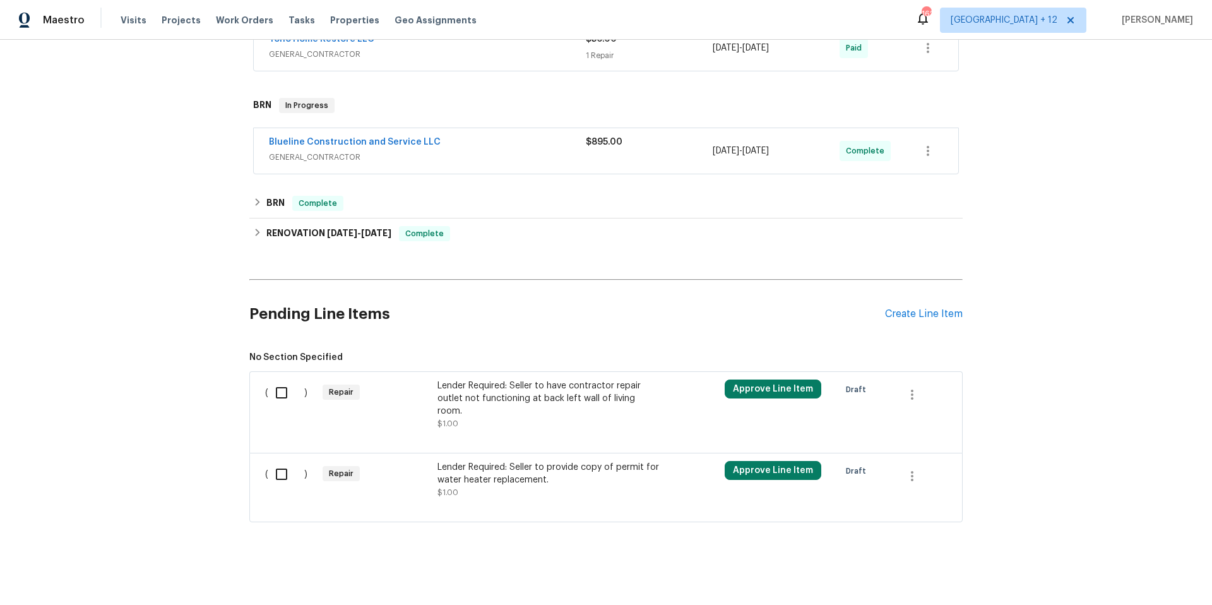
click at [1053, 266] on div "Back to all projects [STREET_ADDRESS] 4 Beds | 2 Baths | Total: 1514 ft² | Abov…" at bounding box center [606, 322] width 1212 height 565
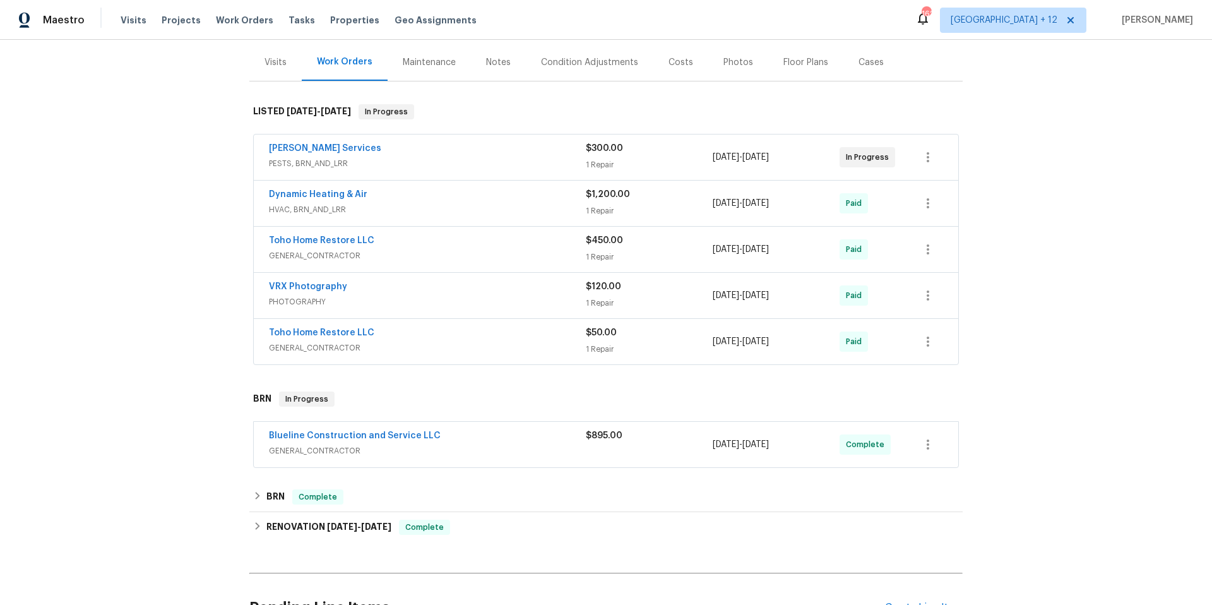
scroll to position [0, 0]
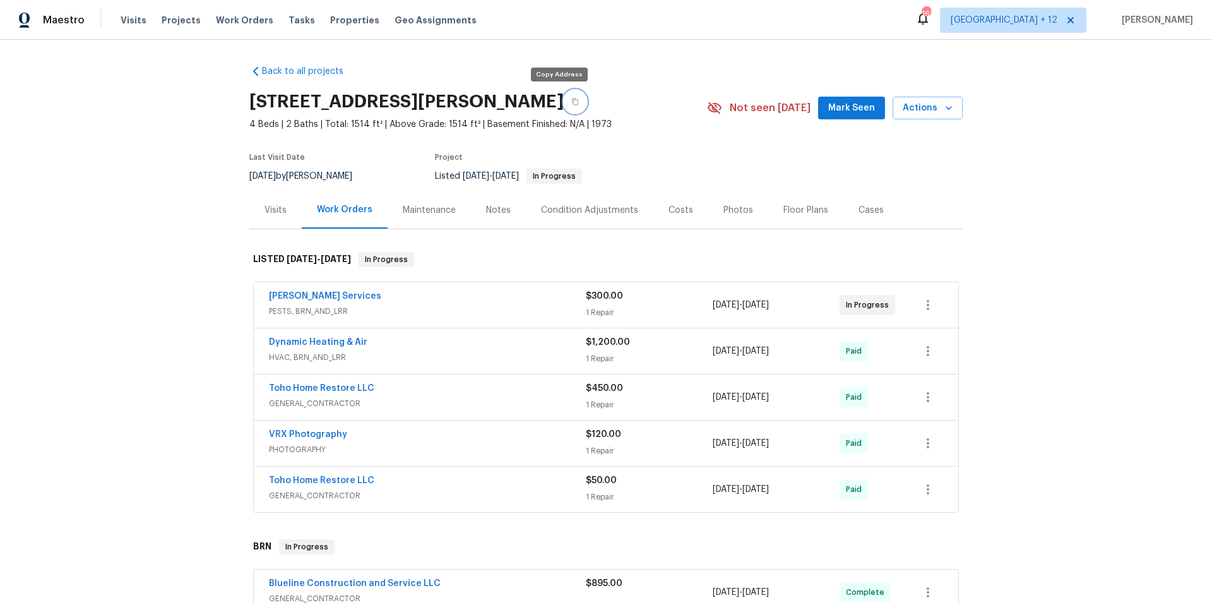
click at [571, 102] on icon "button" at bounding box center [575, 102] width 8 height 8
click at [1083, 237] on div "Back to all projects [STREET_ADDRESS] 4 Beds | 2 Baths | Total: 1514 ft² | Abov…" at bounding box center [606, 322] width 1212 height 565
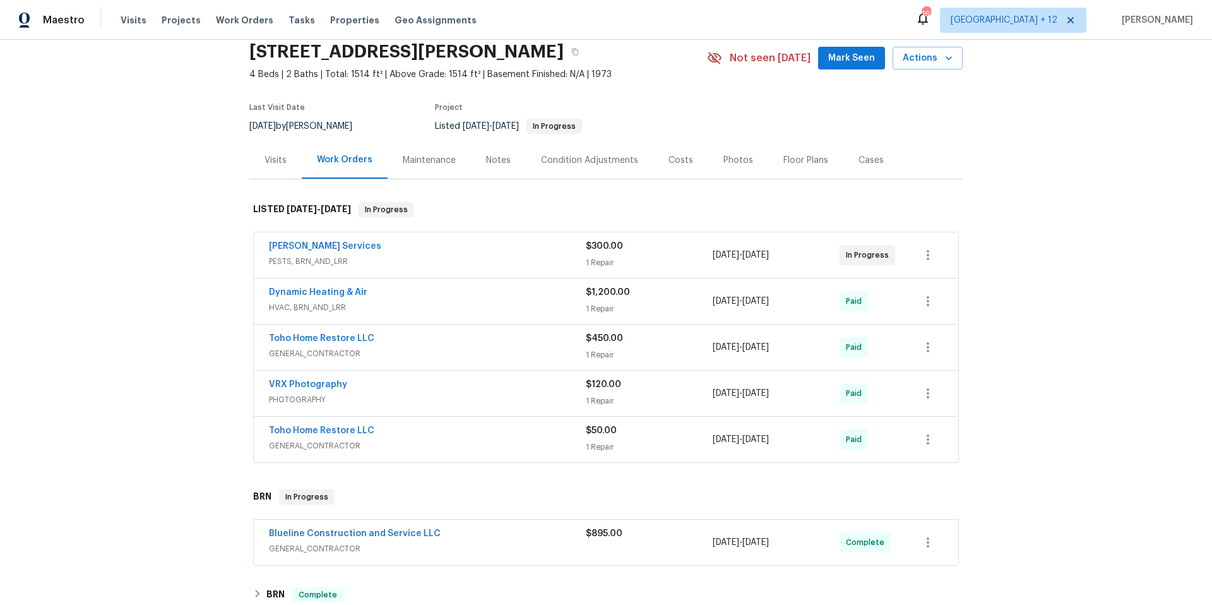
scroll to position [63, 0]
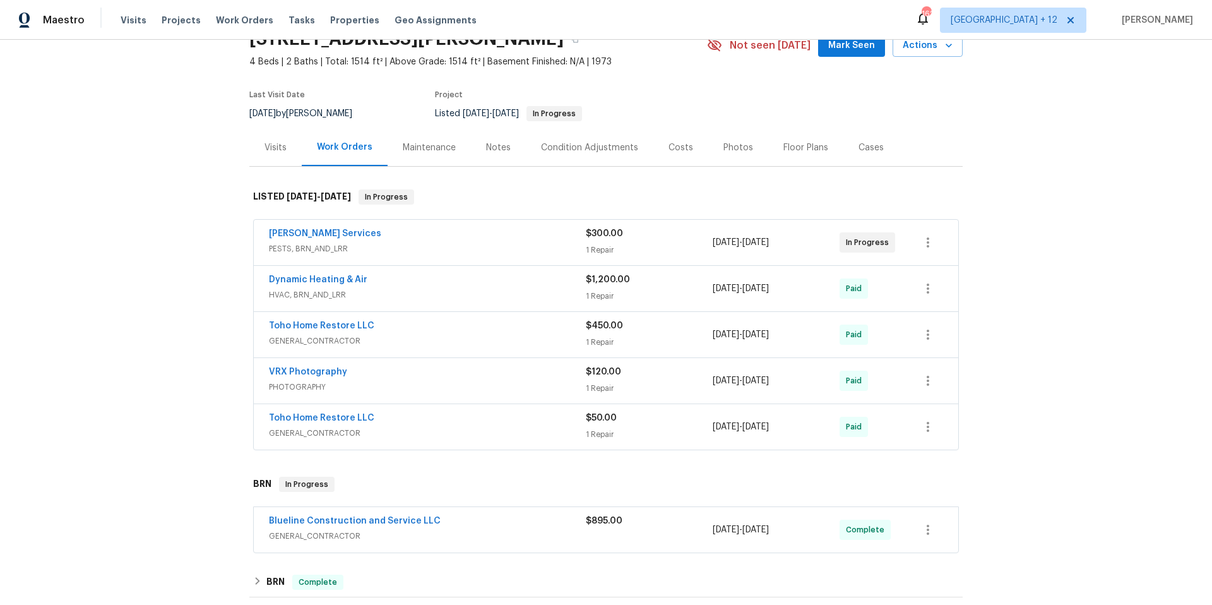
click at [504, 326] on div "Toho Home Restore LLC" at bounding box center [427, 327] width 317 height 15
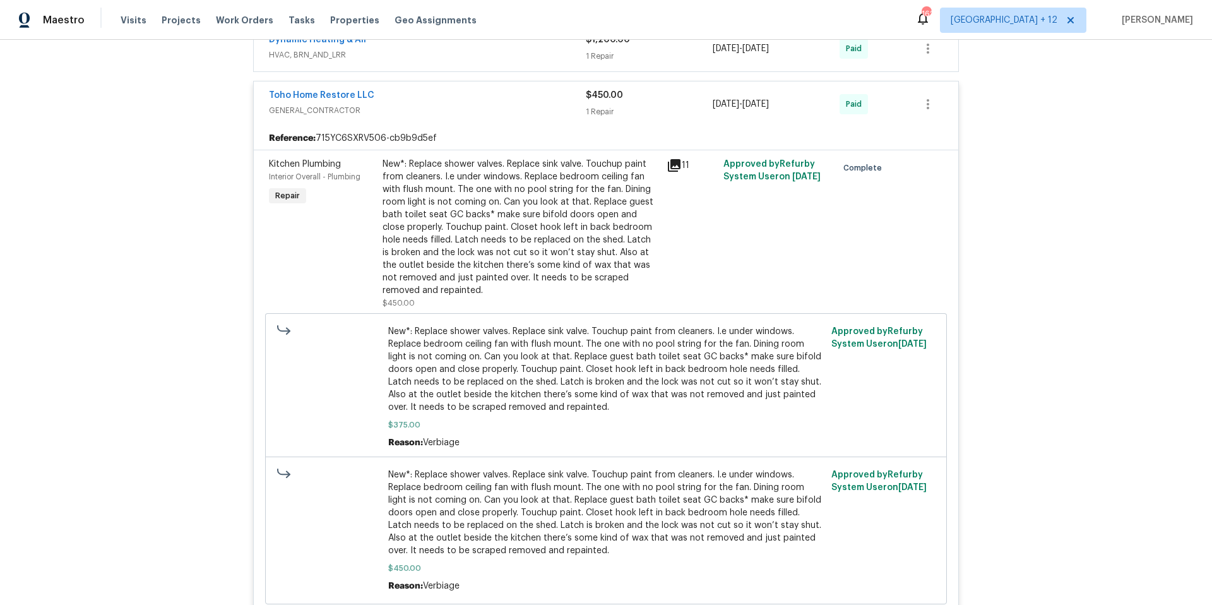
scroll to position [517, 0]
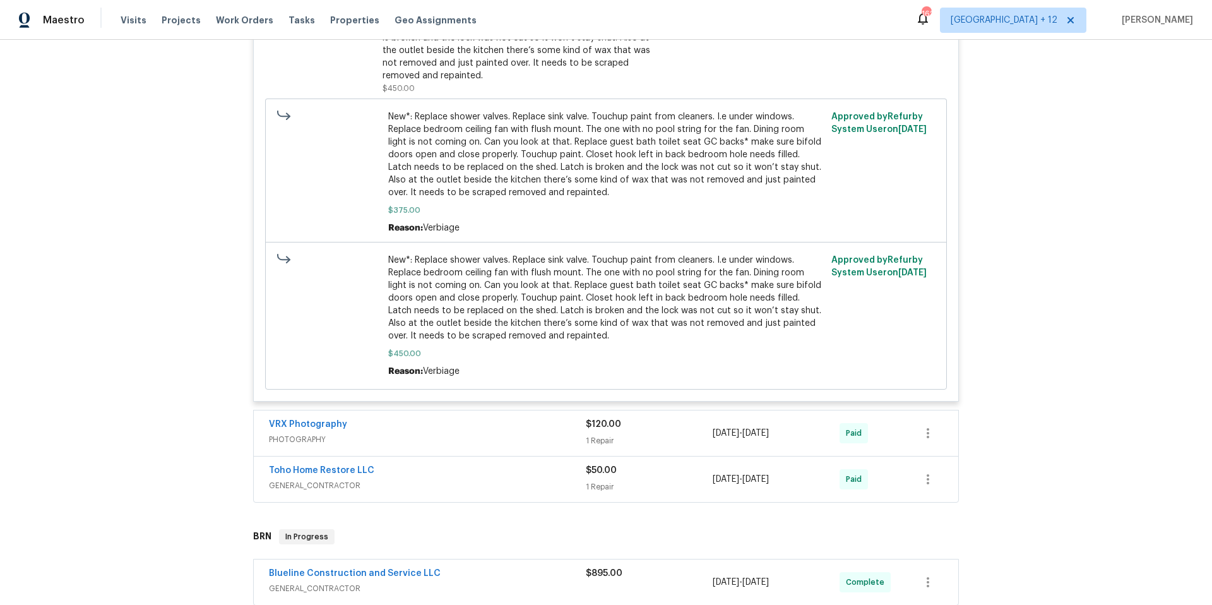
drag, startPoint x: 1077, startPoint y: 256, endPoint x: 1072, endPoint y: 233, distance: 23.4
click at [1075, 247] on div "Back to all projects [STREET_ADDRESS] 4 Beds | 2 Baths | Total: 1514 ft² | Abov…" at bounding box center [606, 322] width 1212 height 565
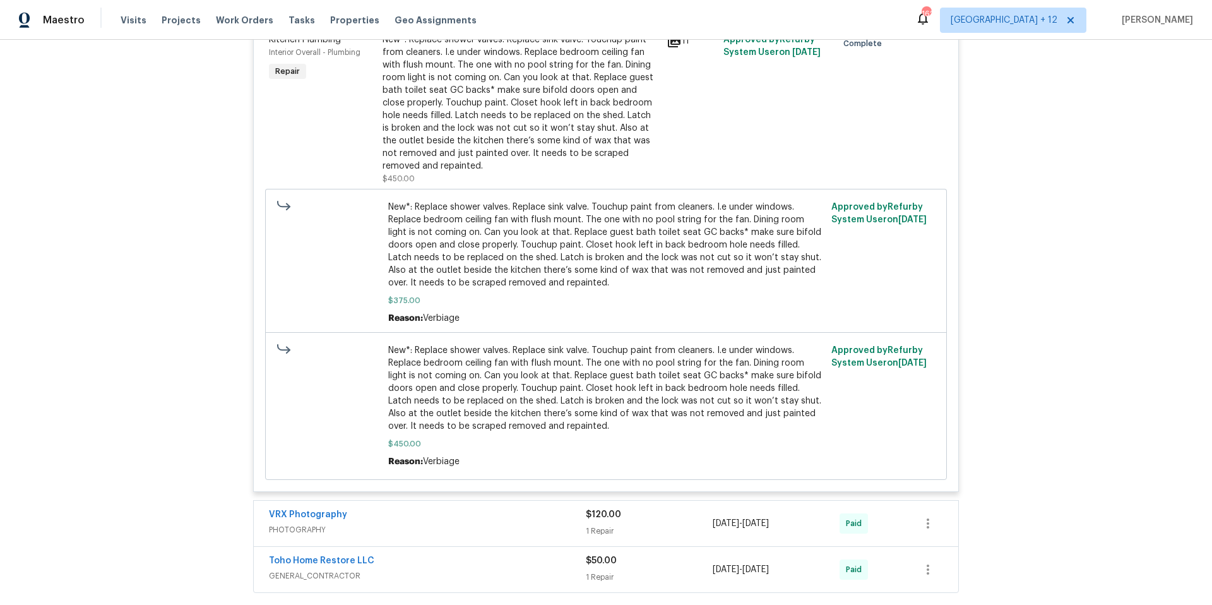
scroll to position [0, 0]
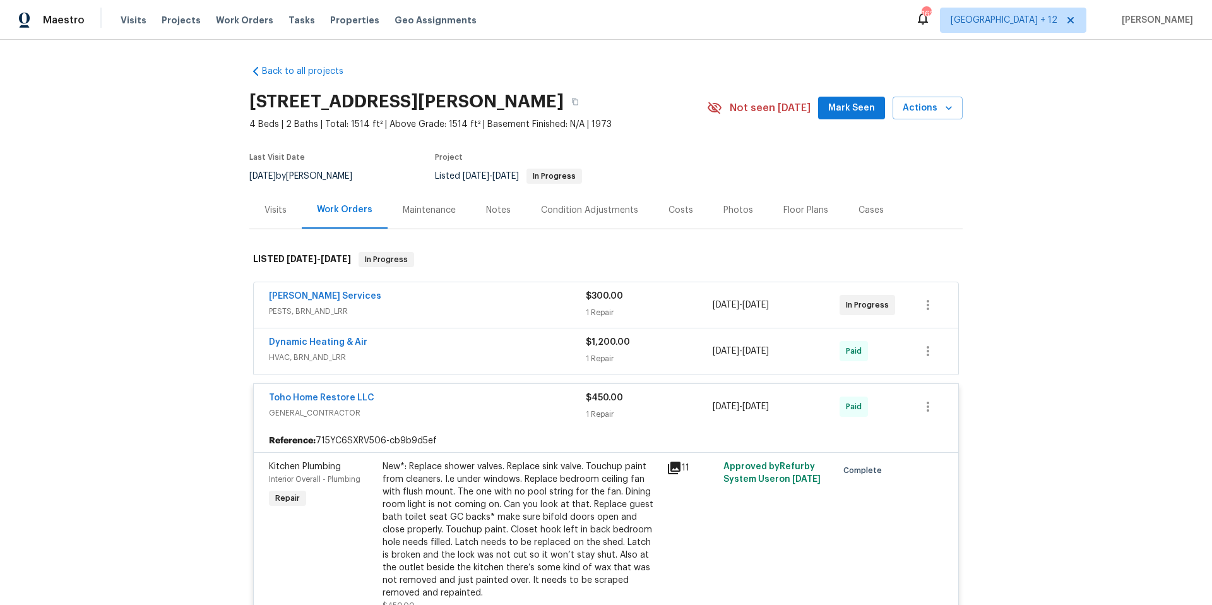
click at [572, 103] on icon "button" at bounding box center [575, 102] width 6 height 7
